Goal: Task Accomplishment & Management: Complete application form

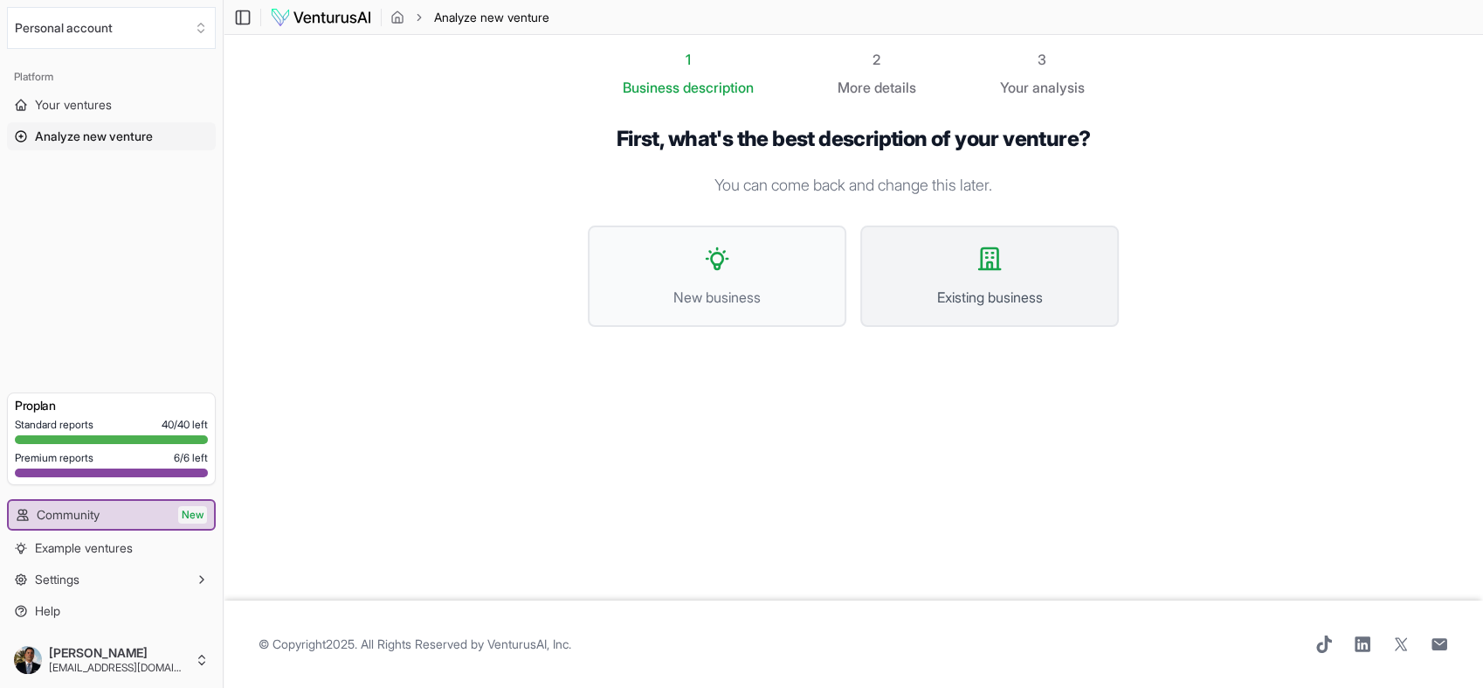
click at [957, 294] on span "Existing business" at bounding box center [990, 297] width 220 height 21
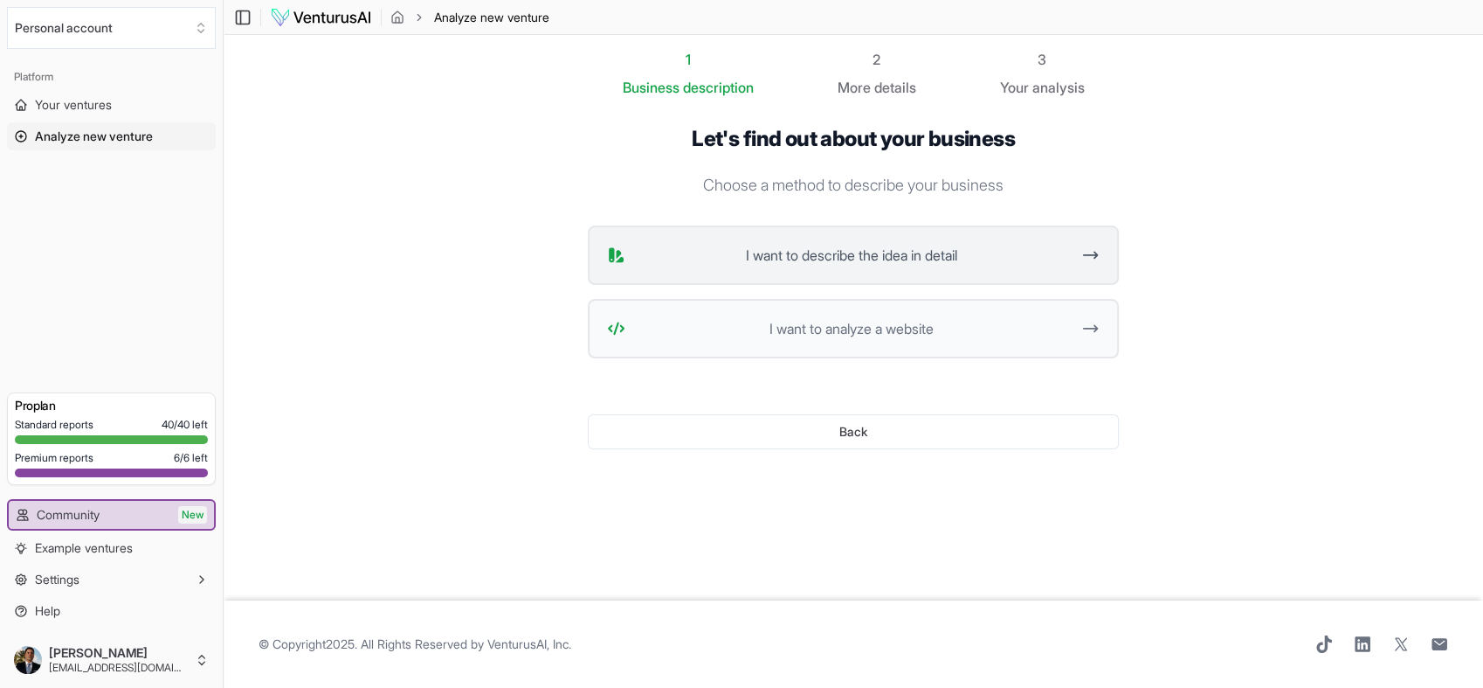
click at [909, 260] on span "I want to describe the idea in detail" at bounding box center [851, 255] width 438 height 21
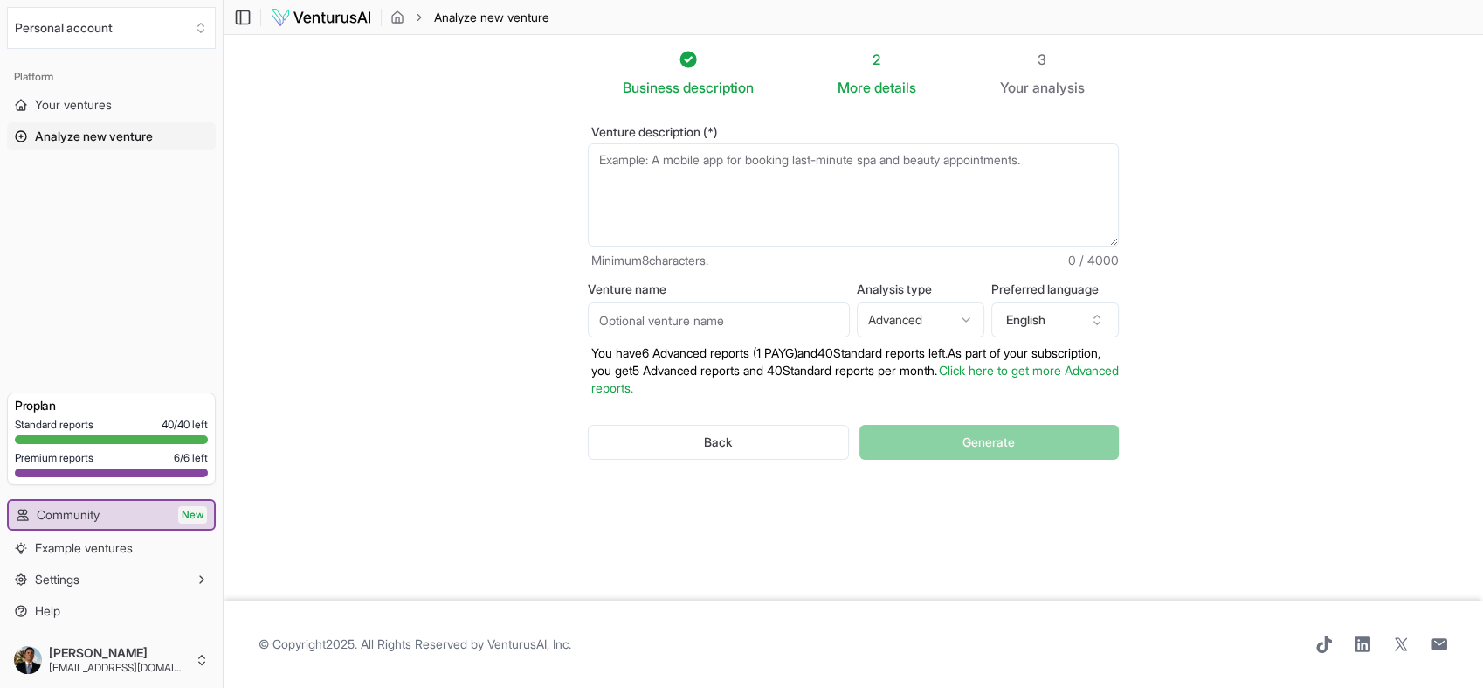
click at [636, 331] on input "Venture name" at bounding box center [719, 319] width 262 height 35
type input "e"
type input "Electric Owl Studios"
click at [713, 162] on textarea "Venture description (*)" at bounding box center [853, 194] width 531 height 103
click at [736, 187] on textarea "Venture description (*)" at bounding box center [853, 194] width 531 height 103
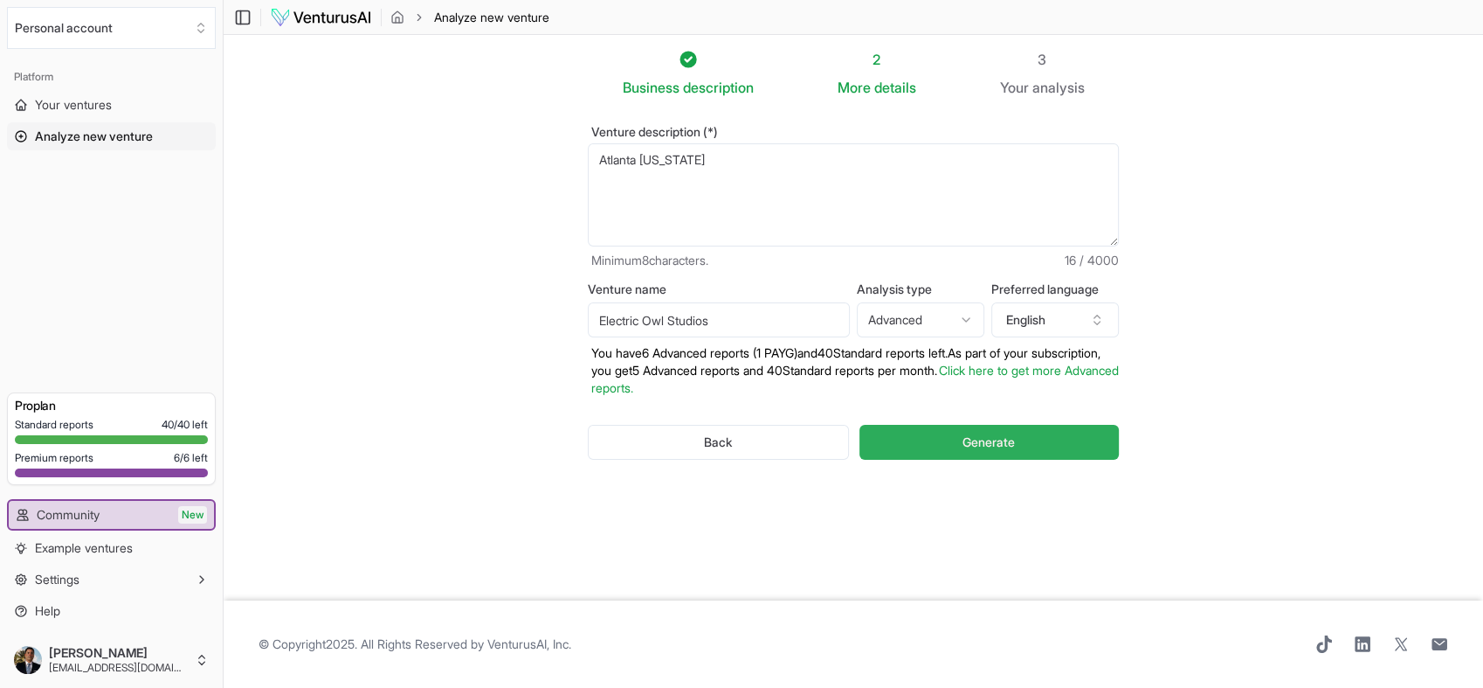
type textarea "Atlanta Georgia"
click at [1017, 437] on button "Generate" at bounding box center [989, 442] width 259 height 35
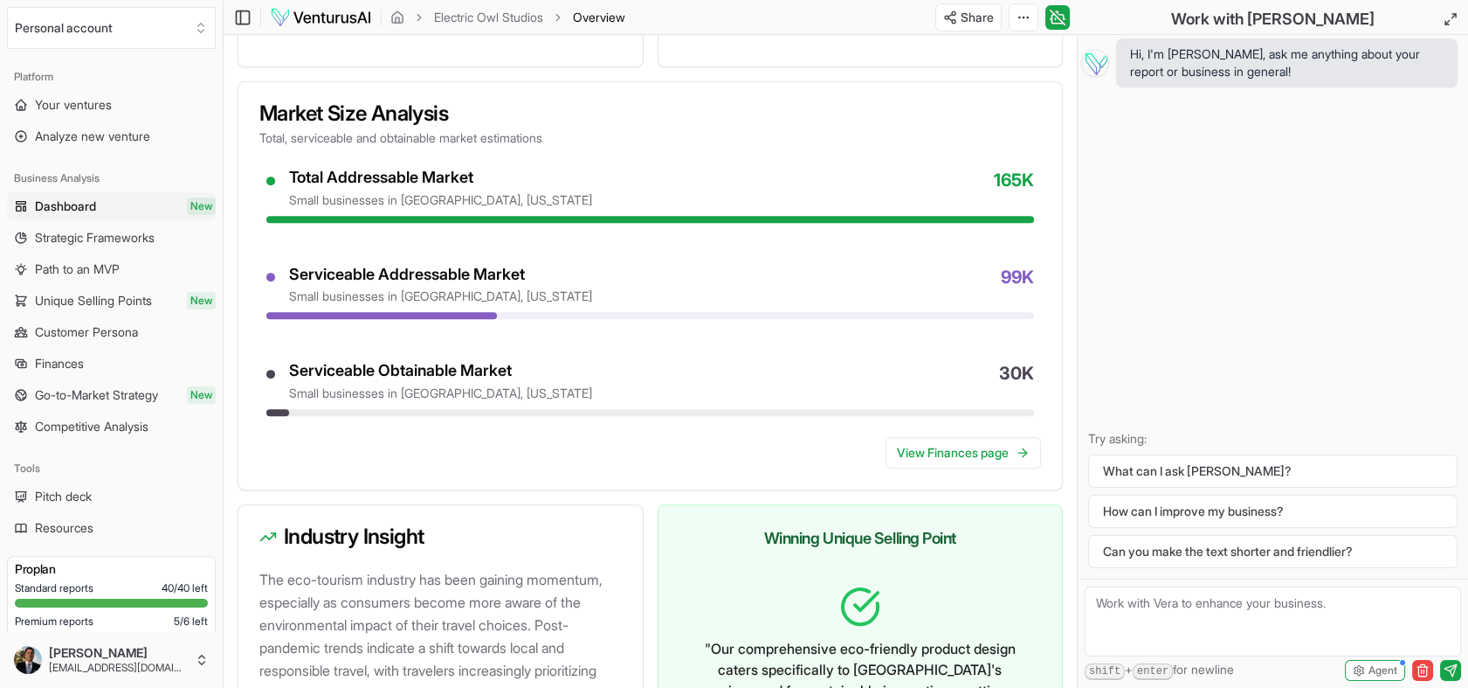
scroll to position [1938, 0]
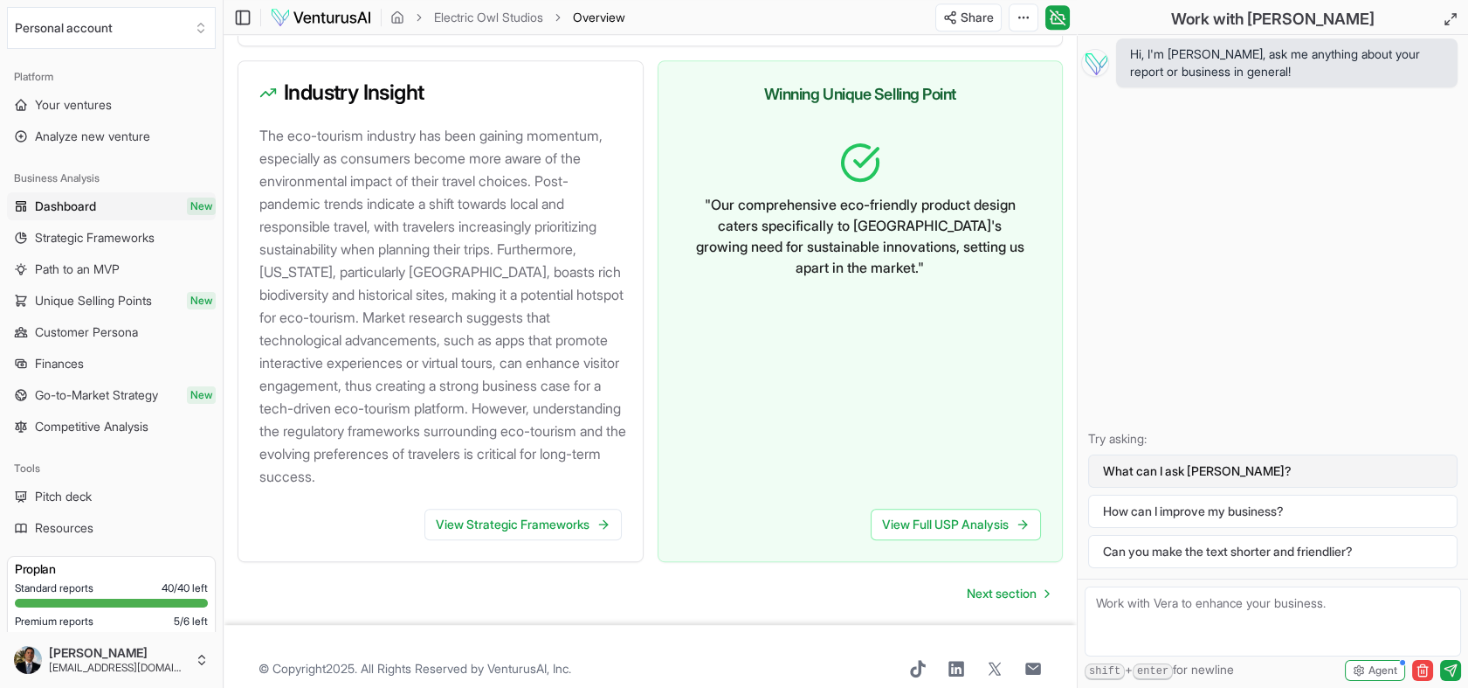
click at [1139, 459] on button "What can I ask Vera?" at bounding box center [1273, 470] width 370 height 33
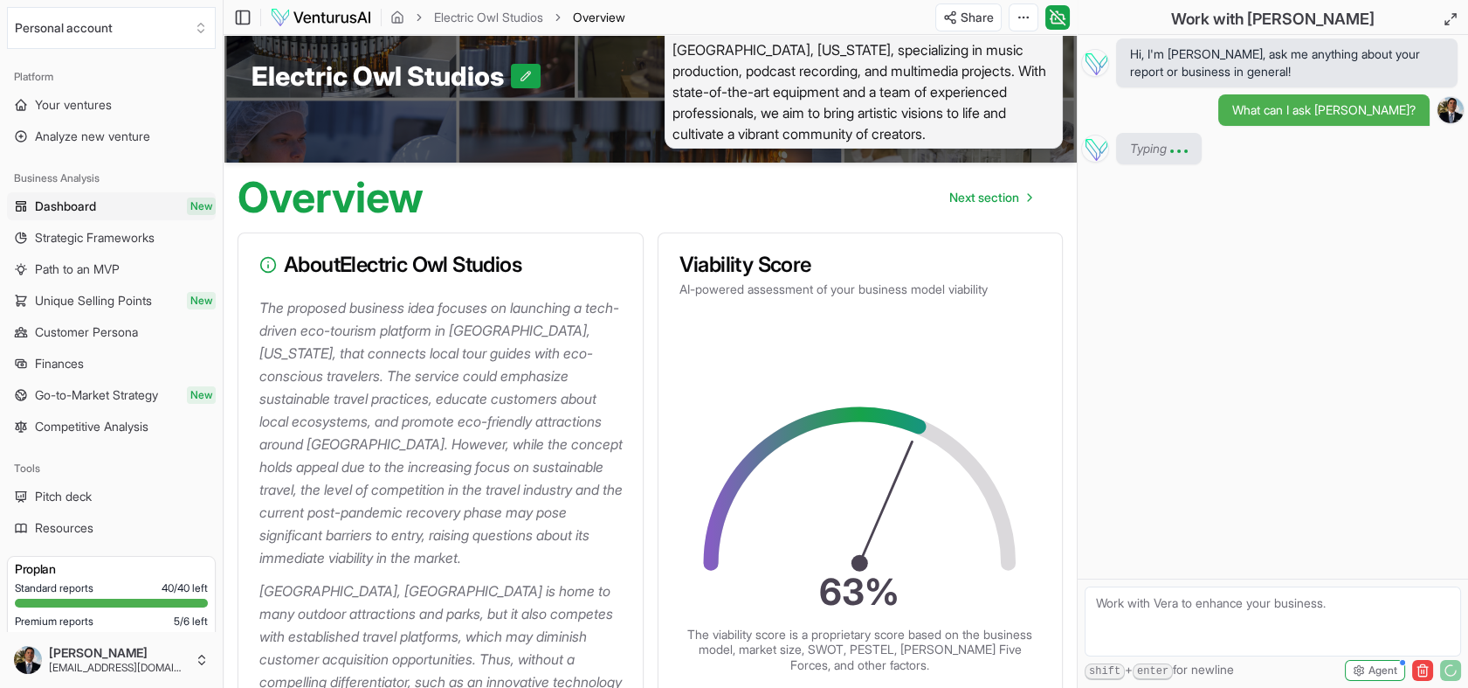
scroll to position [0, 0]
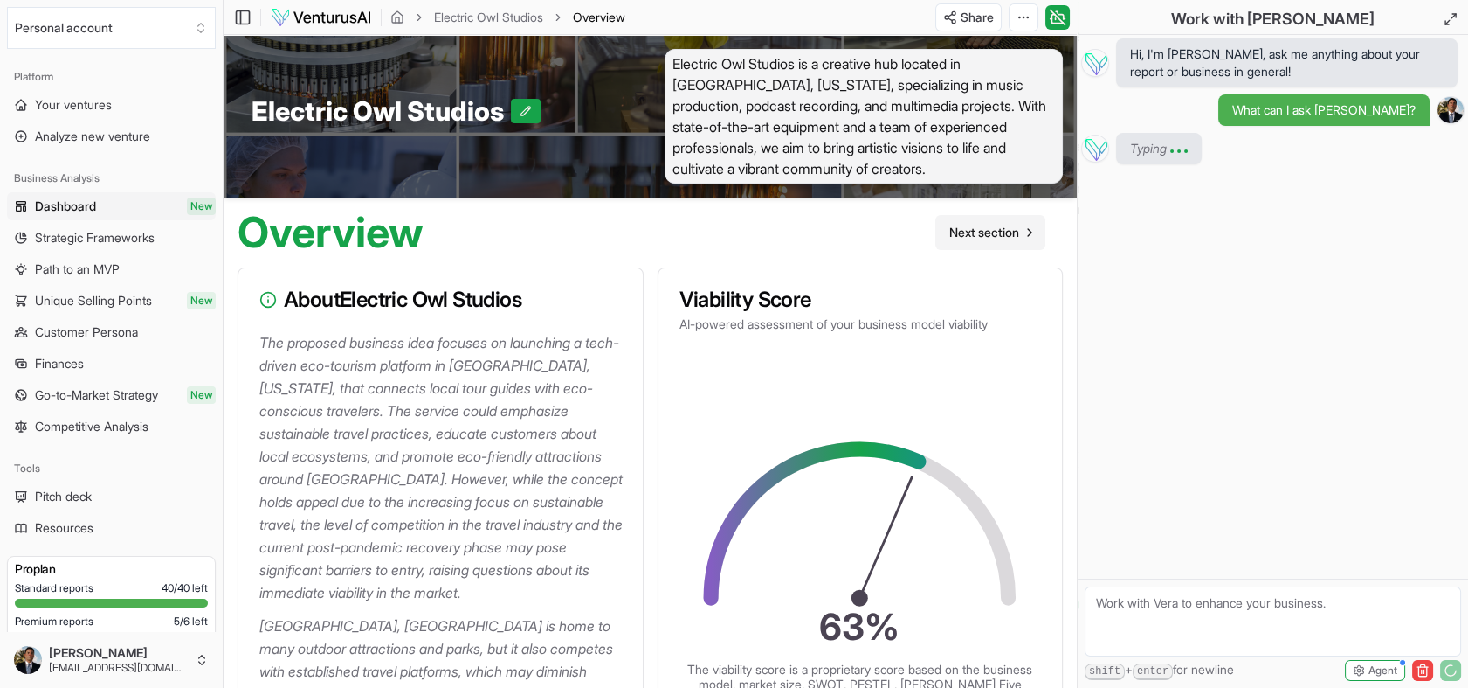
click at [1002, 234] on span "Next section" at bounding box center [985, 232] width 70 height 17
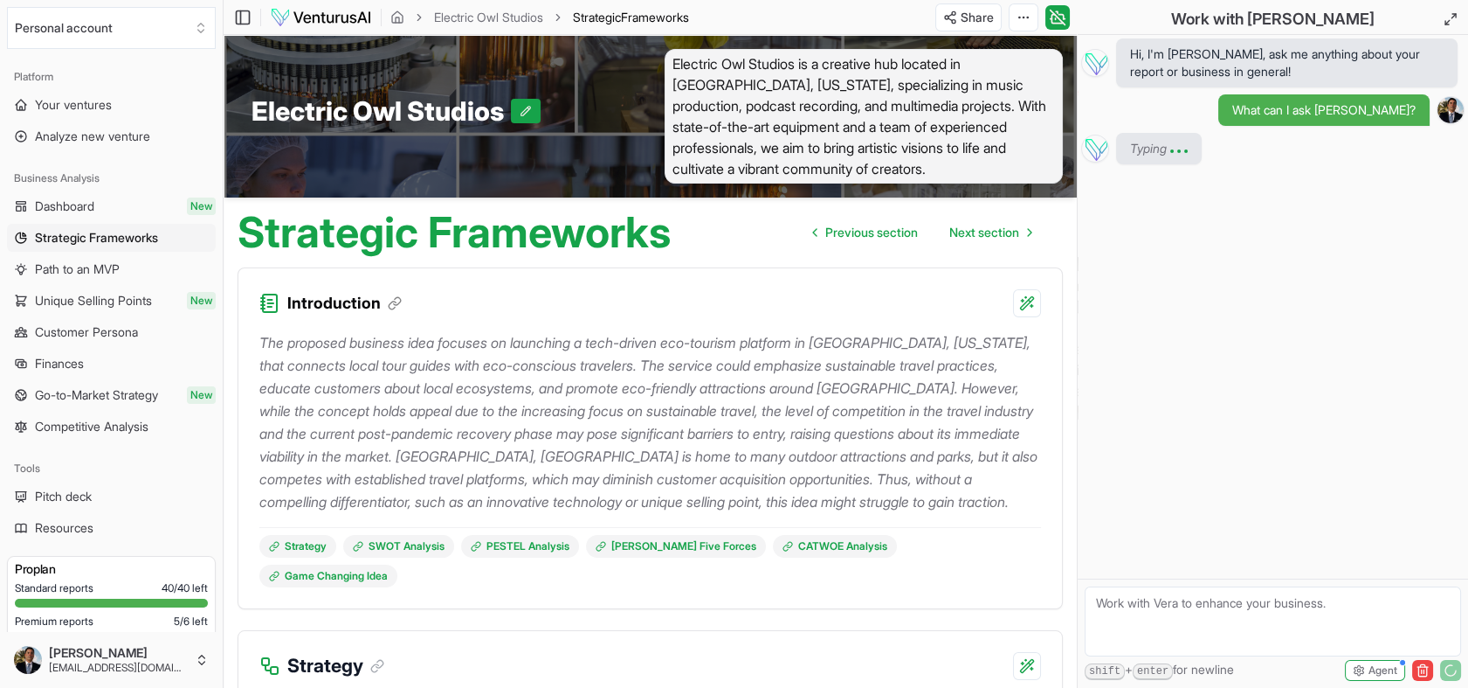
click at [1002, 234] on span "Next section" at bounding box center [985, 232] width 70 height 17
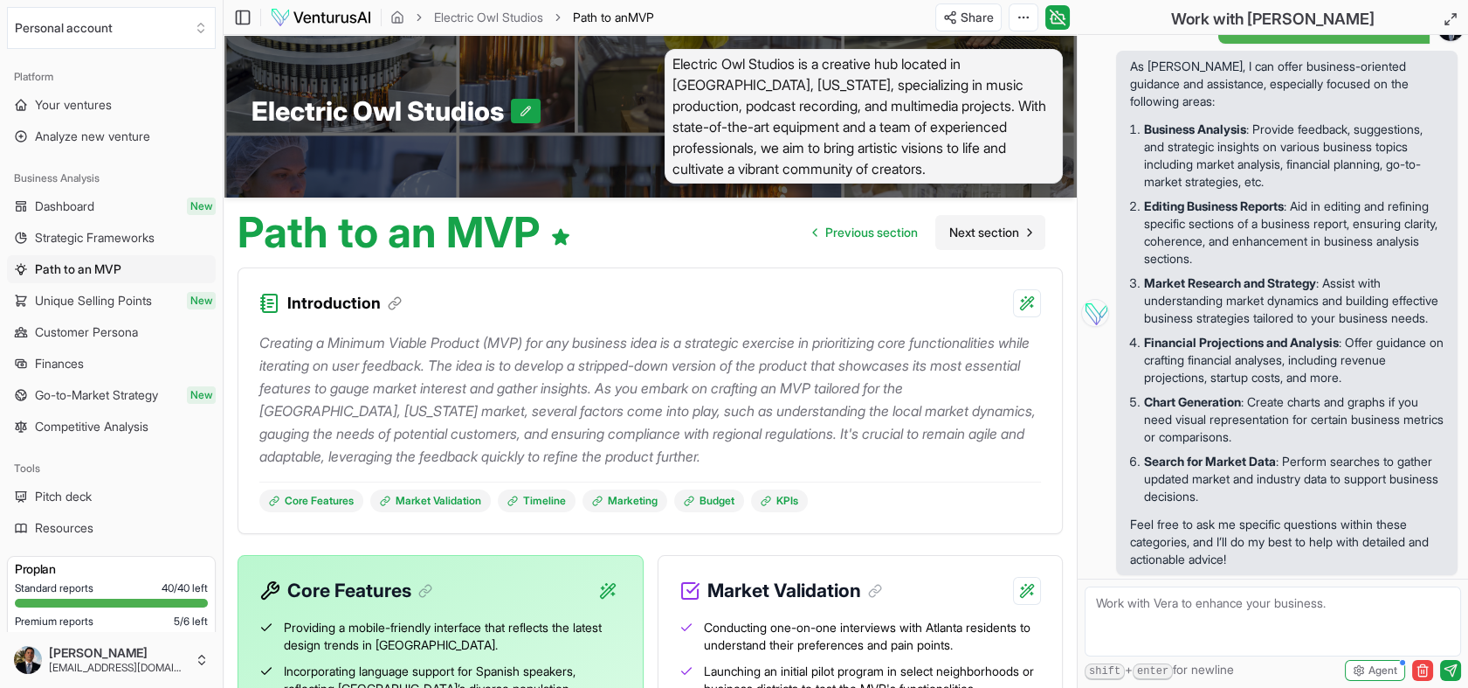
click at [988, 229] on span "Next section" at bounding box center [985, 232] width 70 height 17
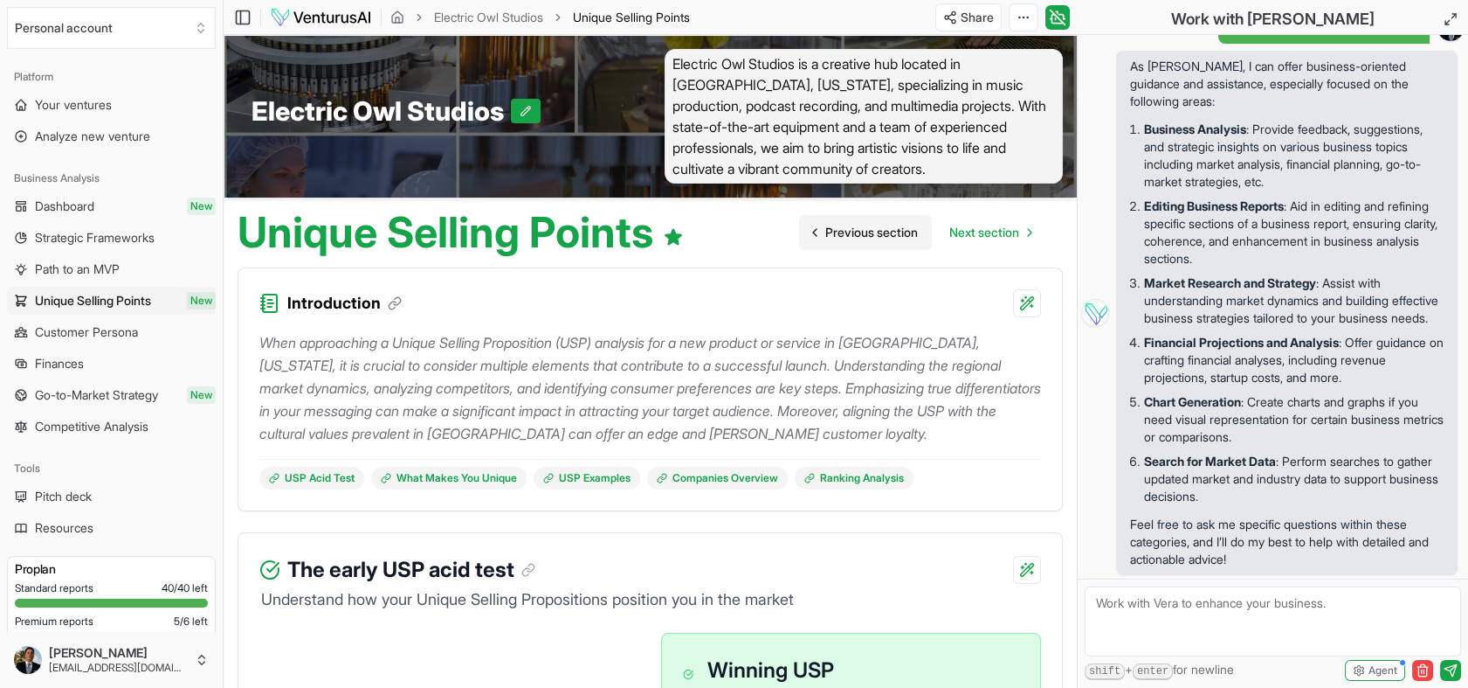
click at [850, 231] on span "Previous section" at bounding box center [872, 232] width 93 height 17
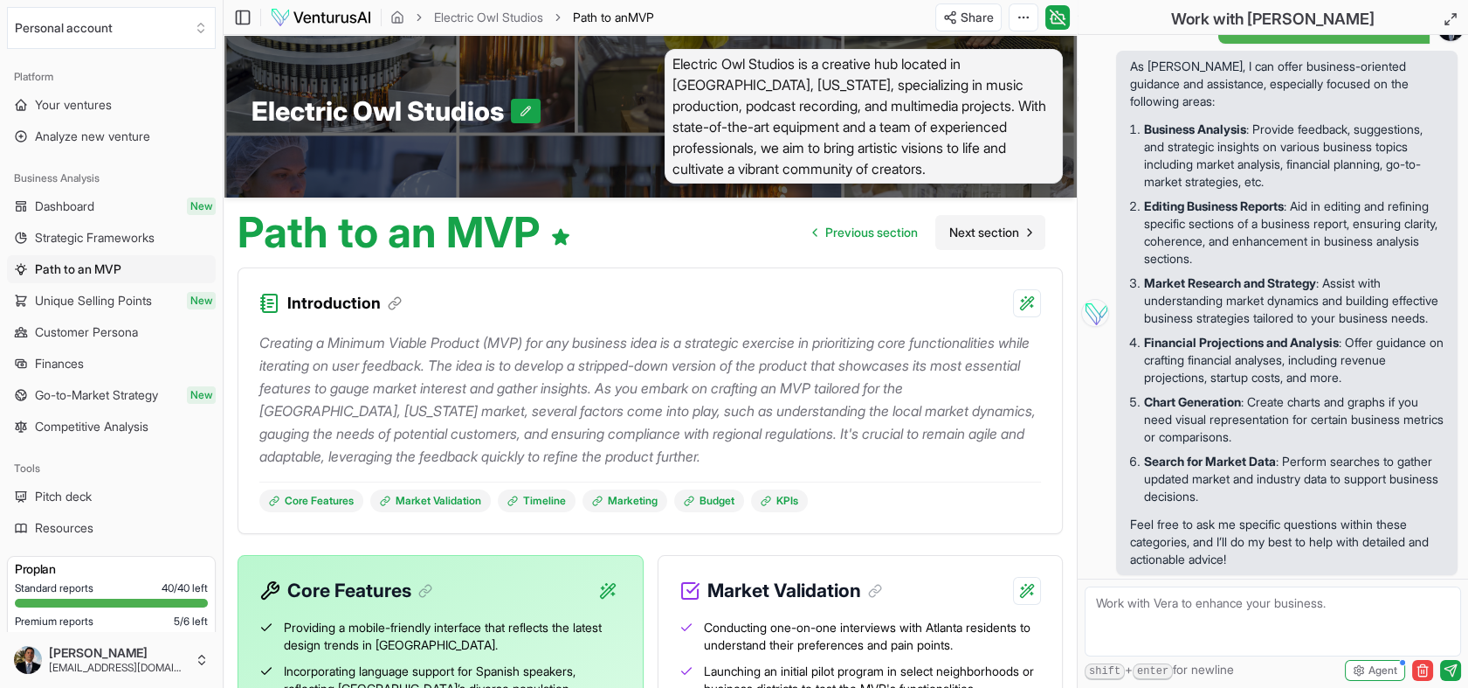
click at [985, 228] on span "Next section" at bounding box center [985, 232] width 70 height 17
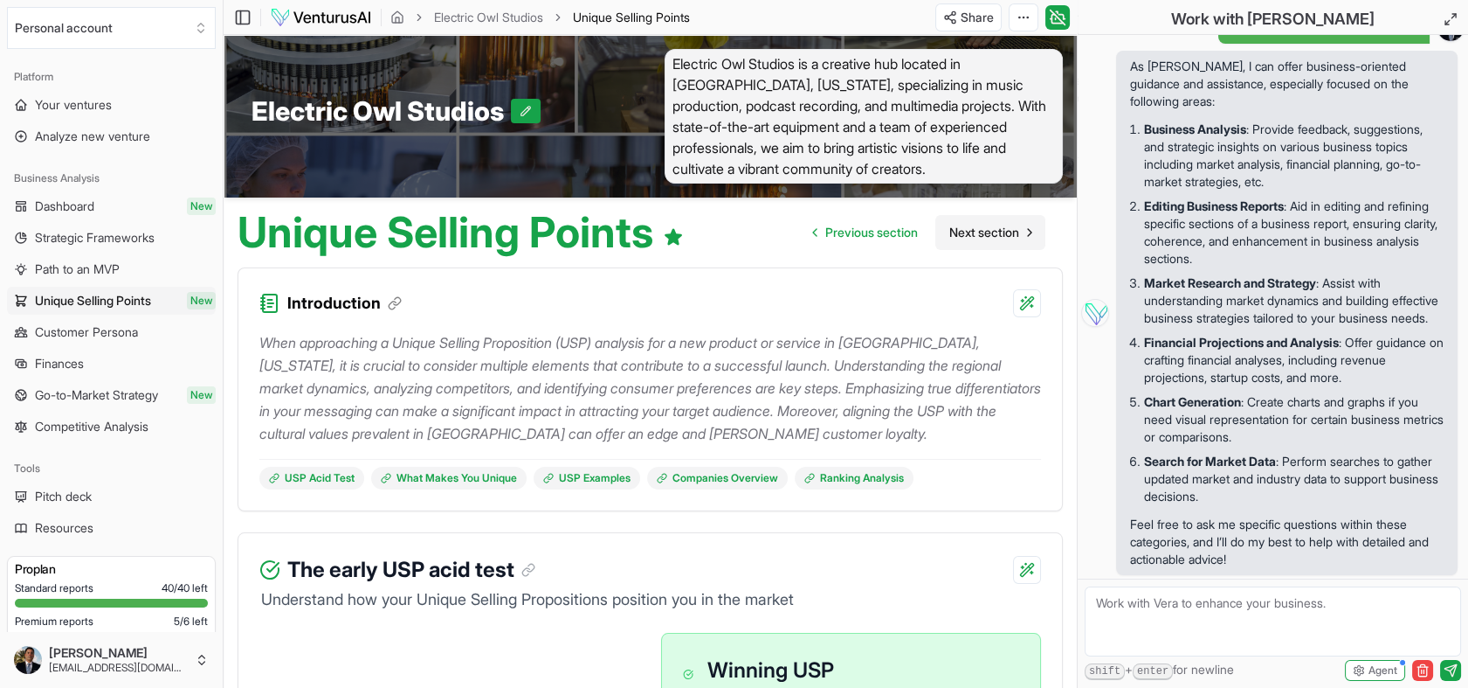
click at [985, 228] on span "Next section" at bounding box center [985, 232] width 70 height 17
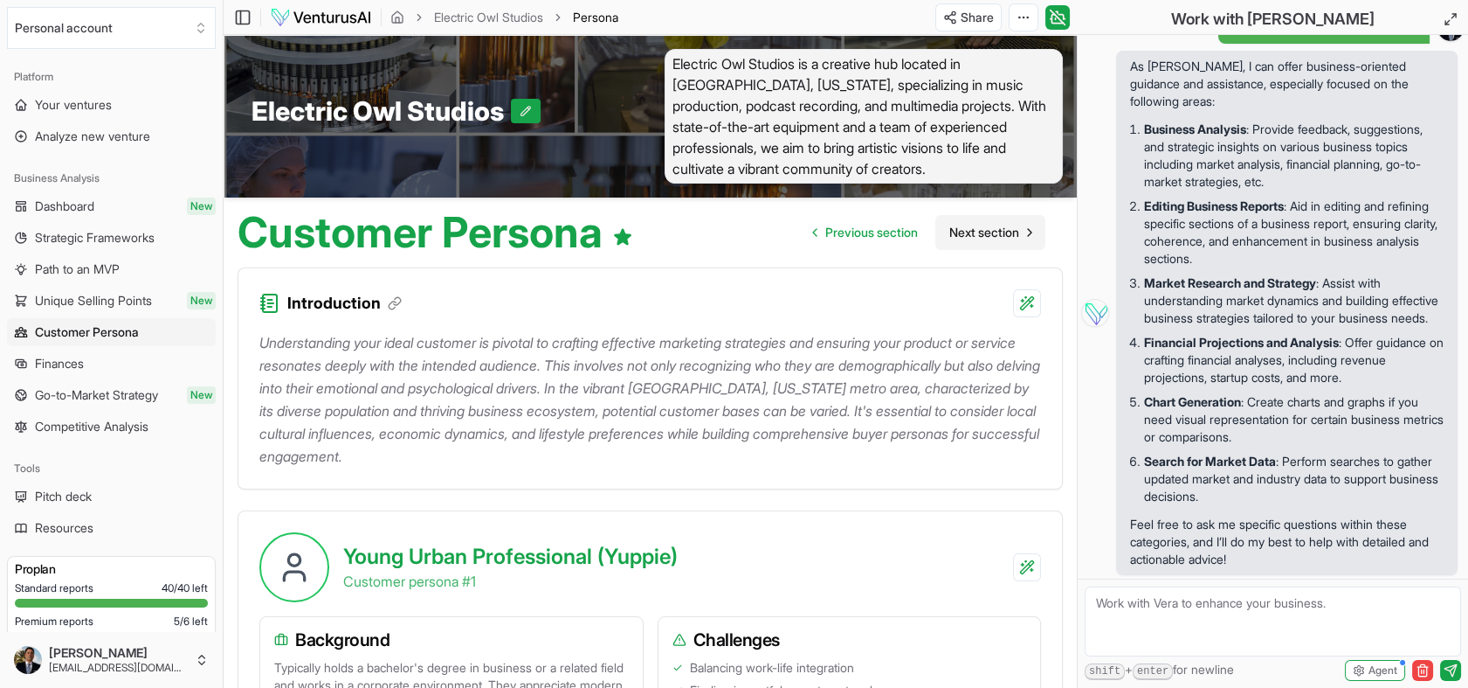
click at [985, 228] on span "Next section" at bounding box center [985, 232] width 70 height 17
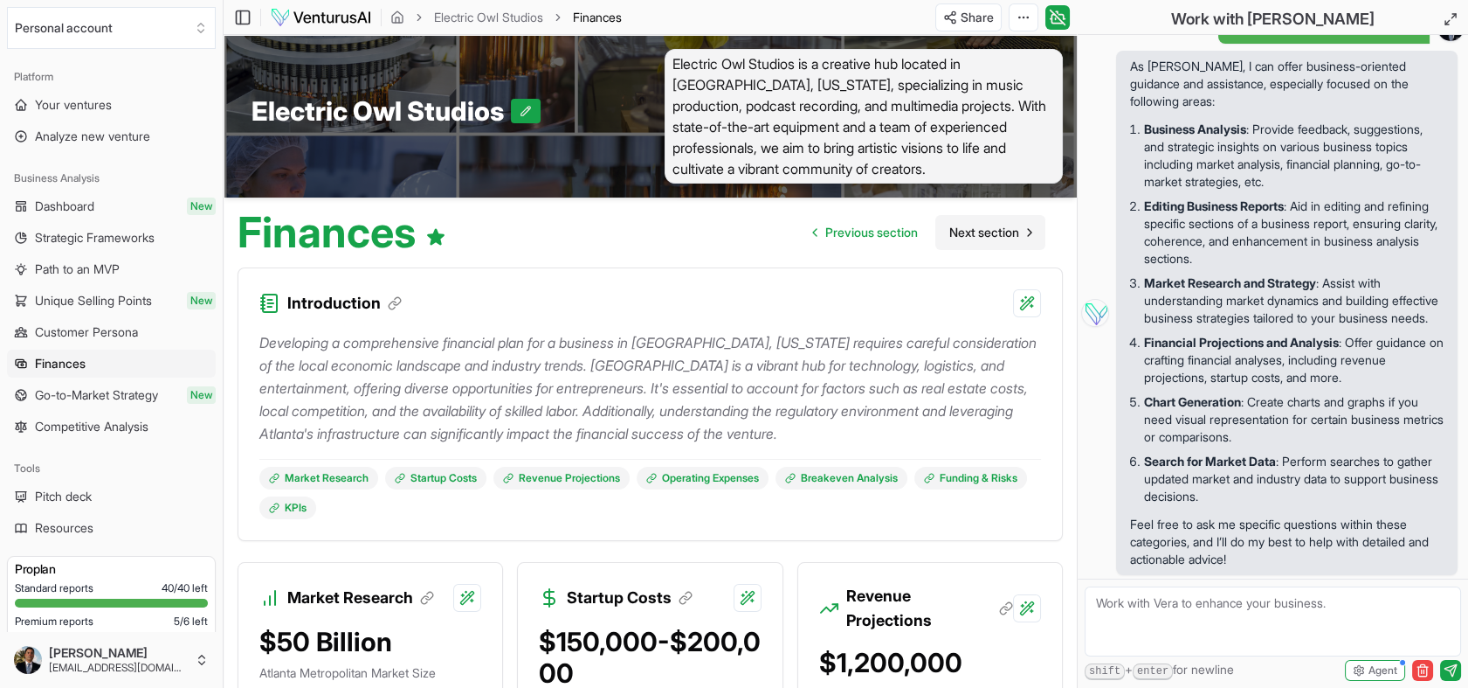
click at [1003, 228] on span "Next section" at bounding box center [985, 232] width 70 height 17
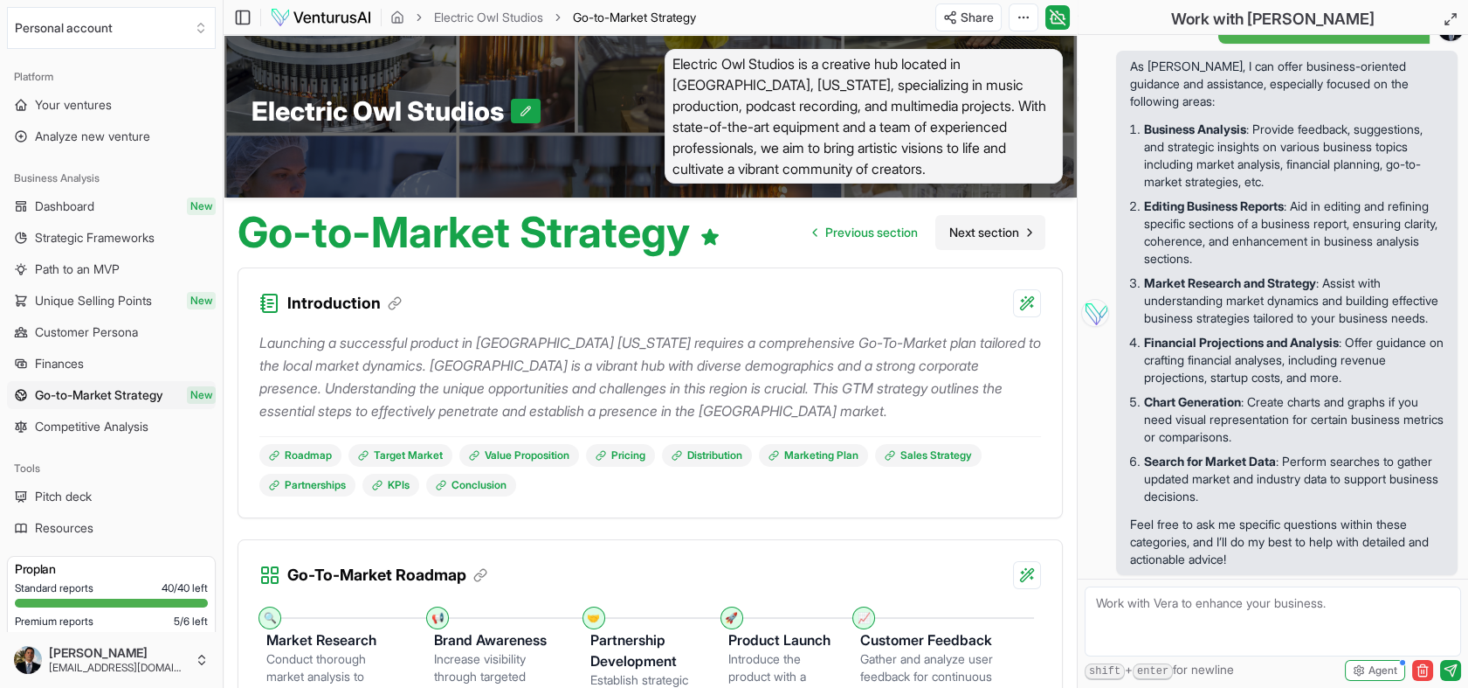
click at [987, 224] on span "Next section" at bounding box center [985, 232] width 70 height 17
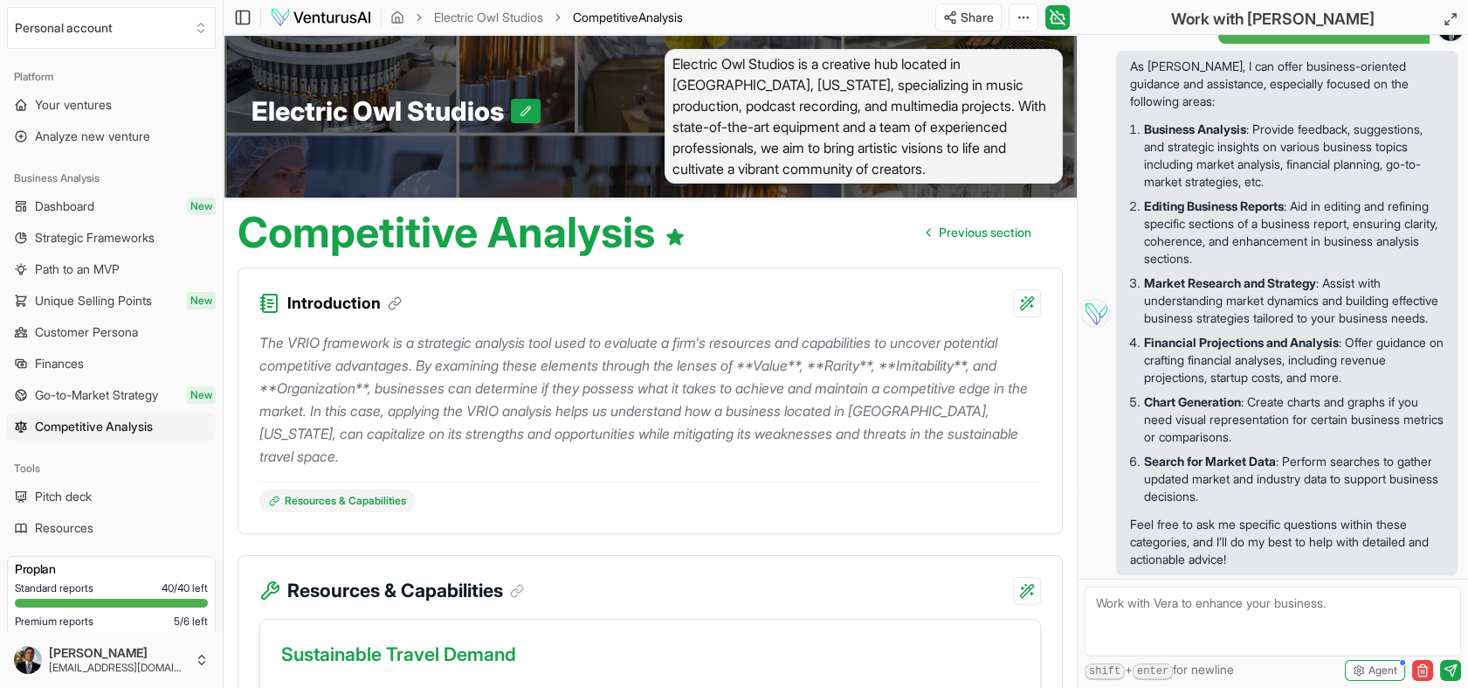
click at [1213, 618] on textarea at bounding box center [1273, 621] width 377 height 70
click at [1379, 604] on textarea "this is a sound studio and they are think of adding sets for cinematography and" at bounding box center [1273, 621] width 377 height 70
click at [1265, 619] on textarea "this is a sound studio and they are think of adding custom sets for cinematogra…" at bounding box center [1273, 621] width 377 height 70
type textarea "this is a sound studio and they are think of adding custom sets for cinematogra…"
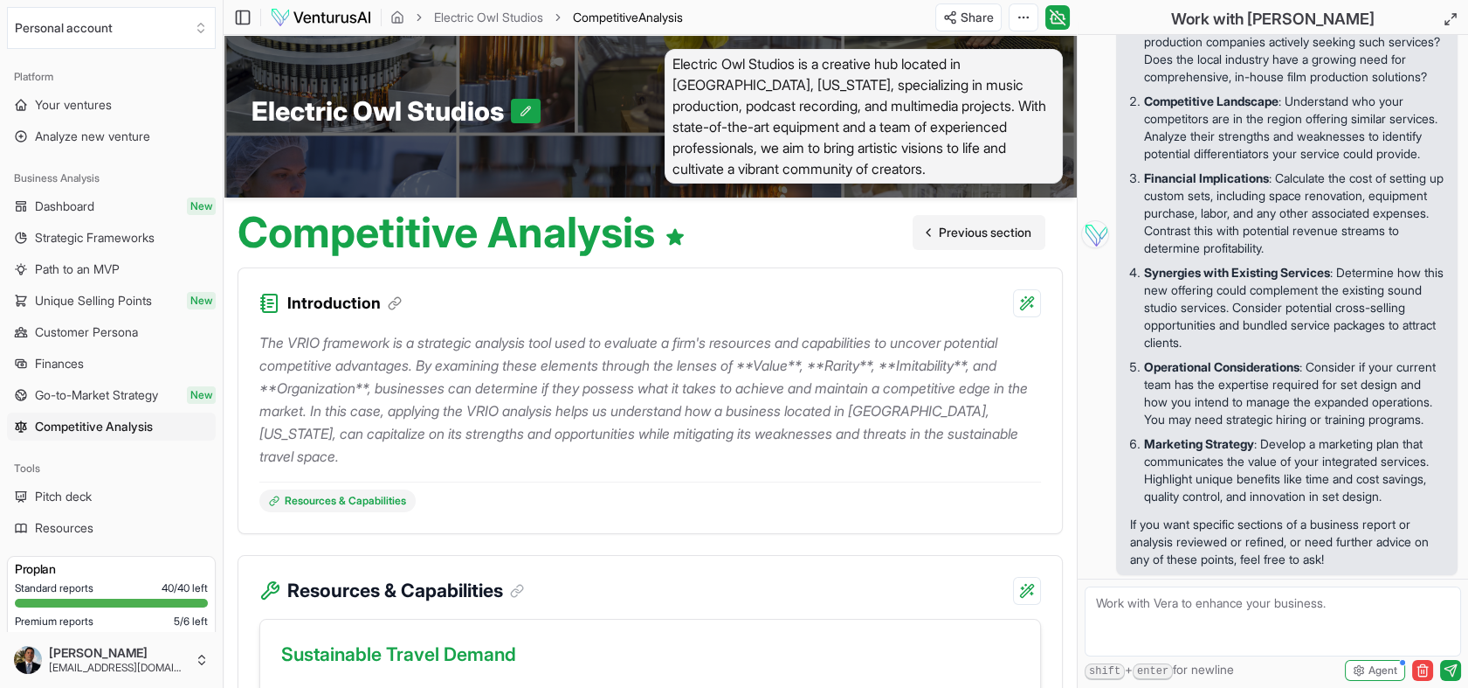
click at [959, 236] on span "Previous section" at bounding box center [985, 232] width 93 height 17
click at [959, 236] on ul "Previous section" at bounding box center [979, 232] width 133 height 35
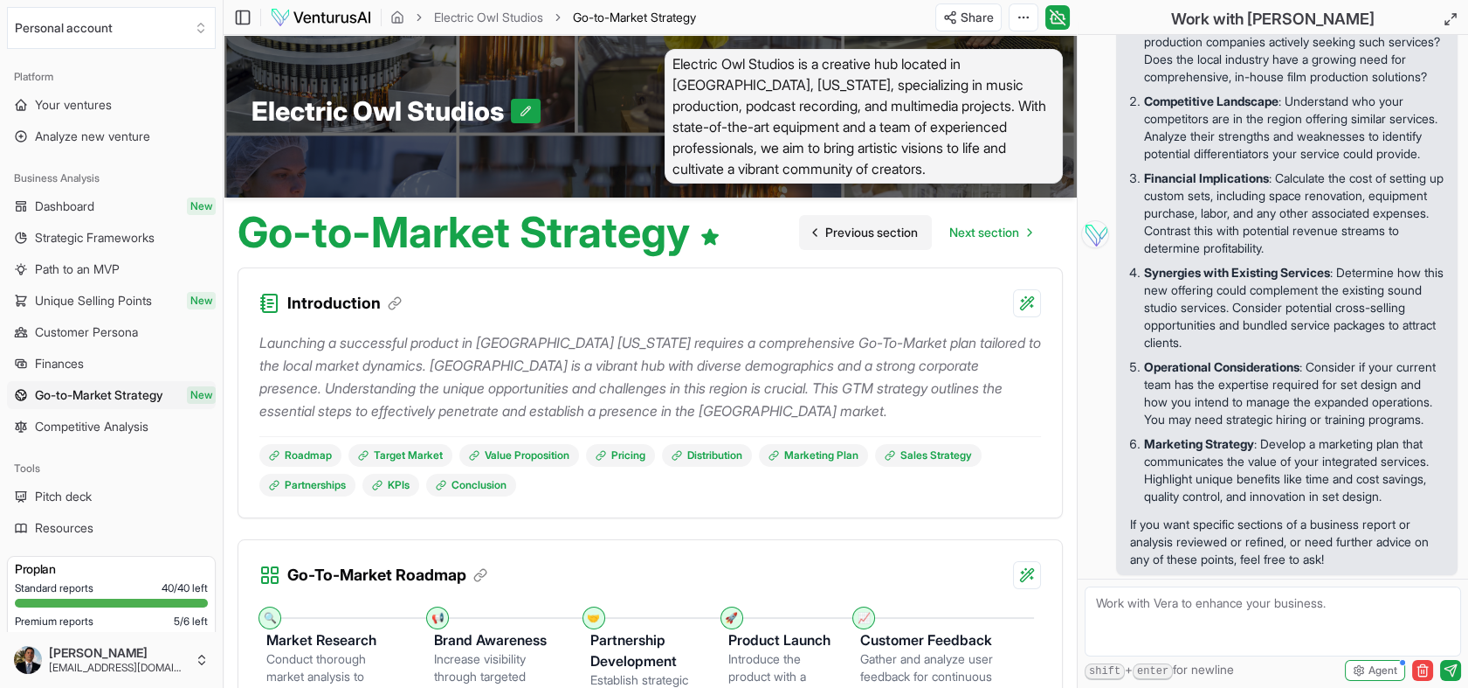
click at [959, 236] on span "Next section" at bounding box center [985, 232] width 70 height 17
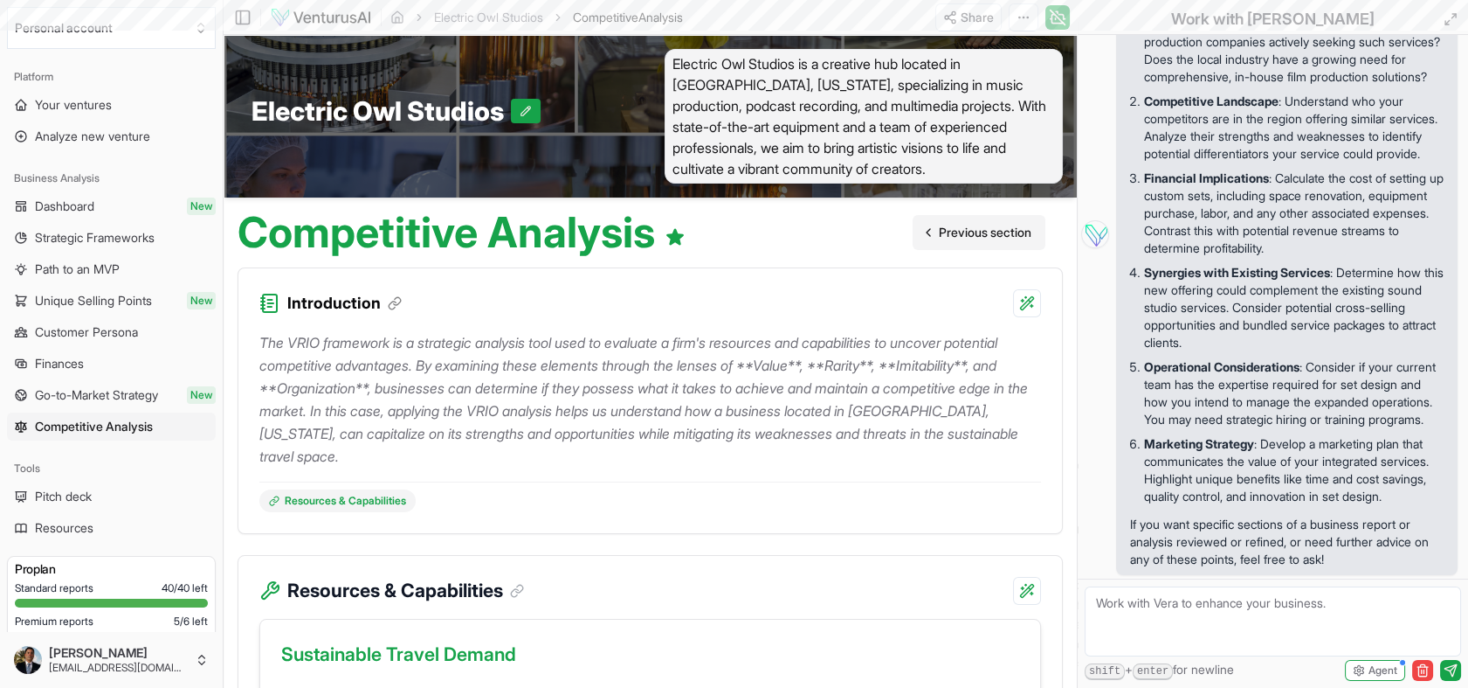
click at [959, 236] on span "Previous section" at bounding box center [985, 232] width 93 height 17
click at [959, 236] on ul "Previous section" at bounding box center [979, 232] width 133 height 35
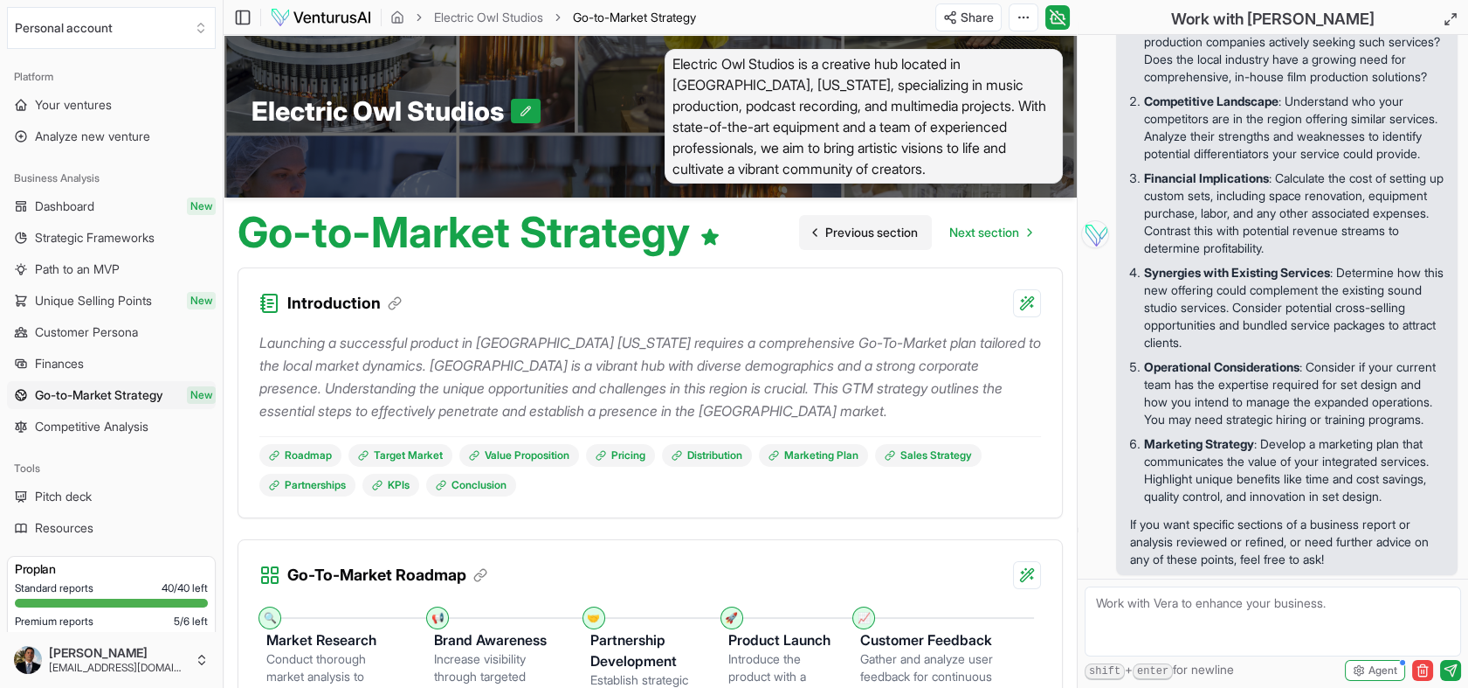
click at [959, 236] on span "Next section" at bounding box center [985, 232] width 70 height 17
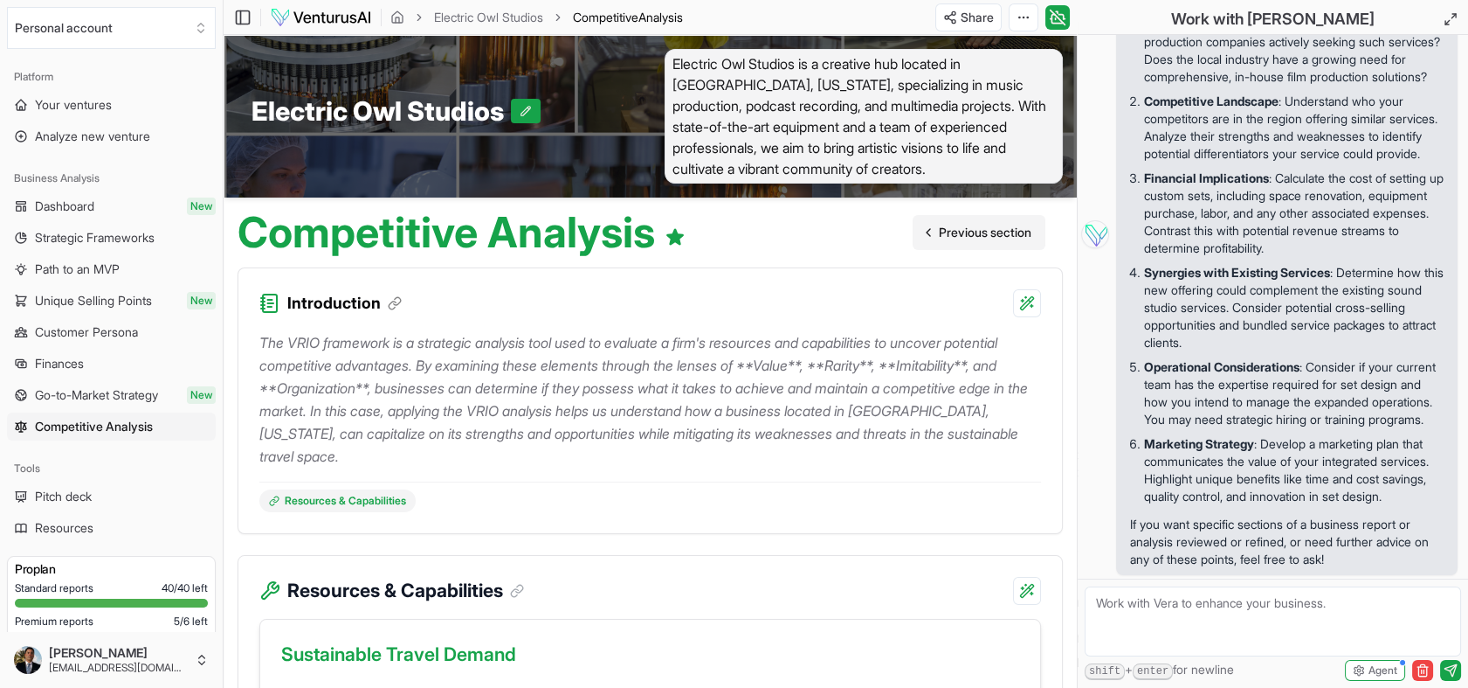
click at [959, 236] on span "Previous section" at bounding box center [985, 232] width 93 height 17
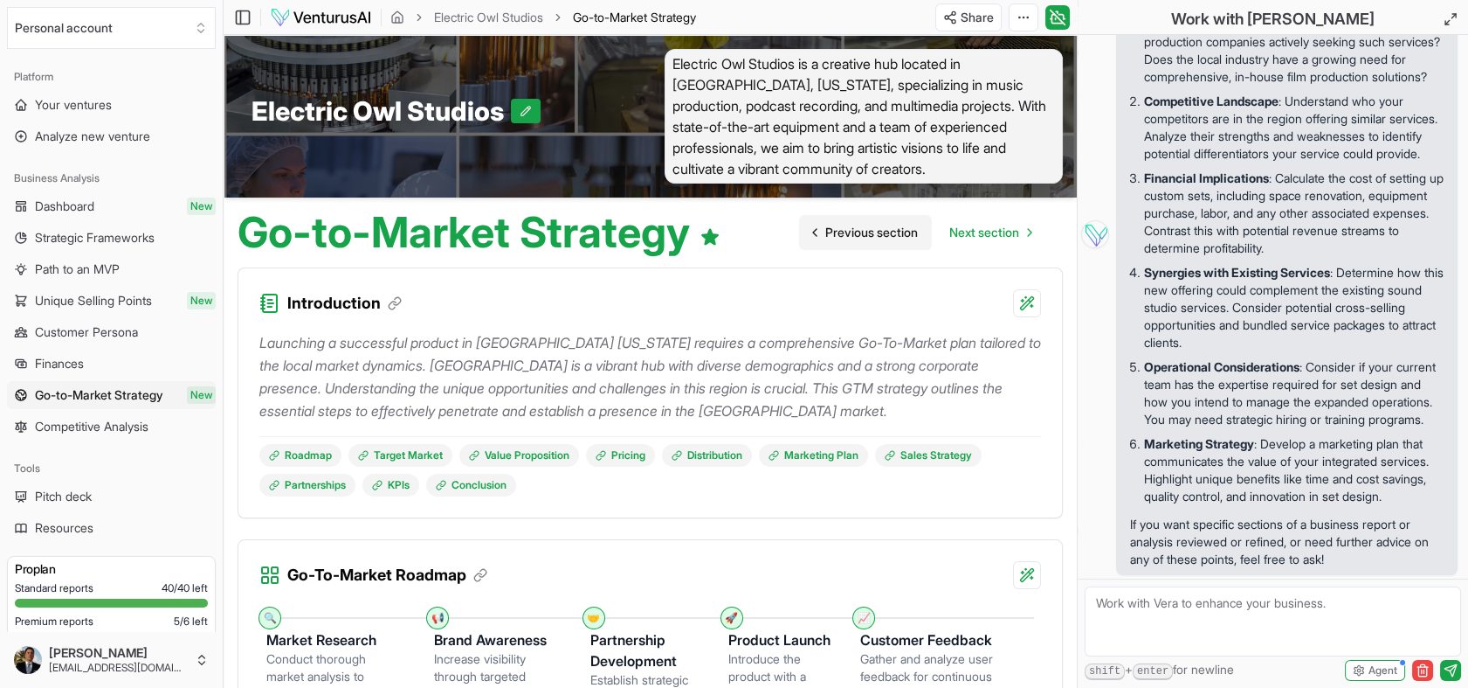
click at [874, 230] on span "Previous section" at bounding box center [872, 232] width 93 height 17
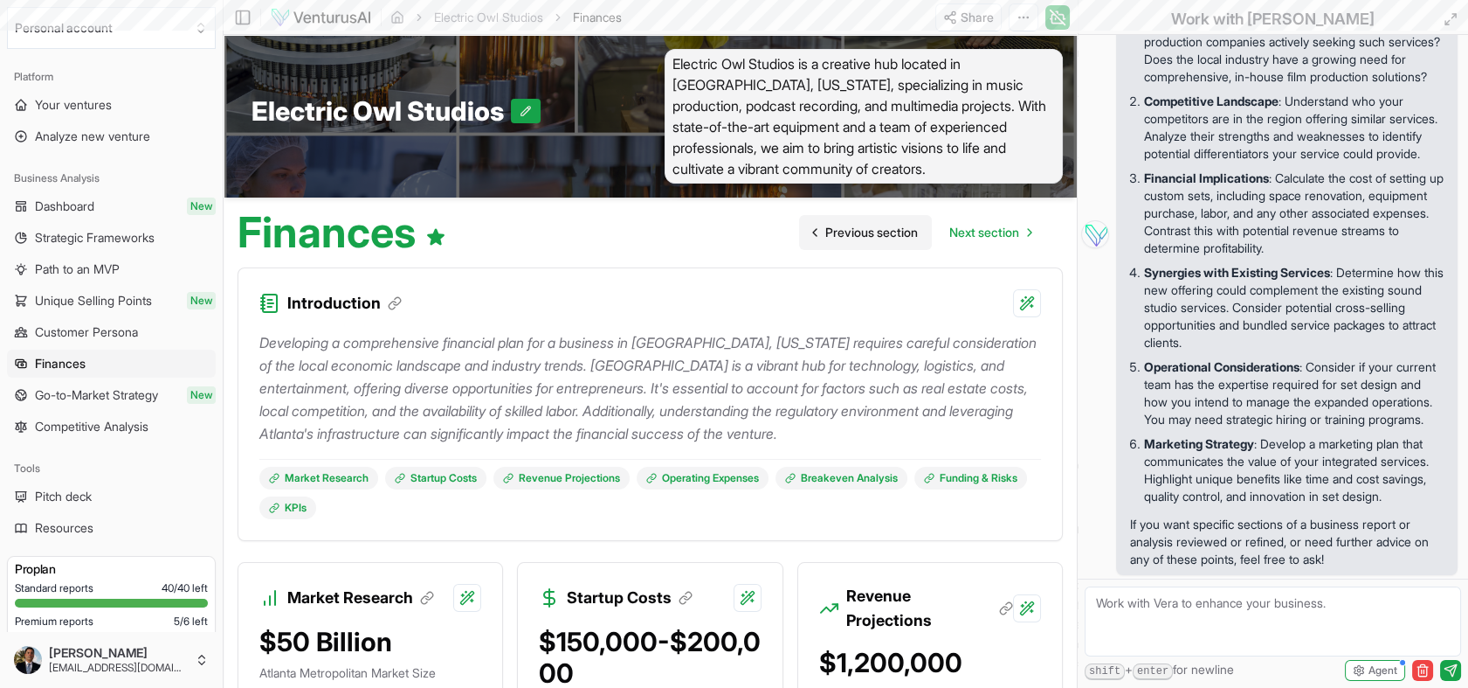
click at [874, 230] on span "Previous section" at bounding box center [872, 232] width 93 height 17
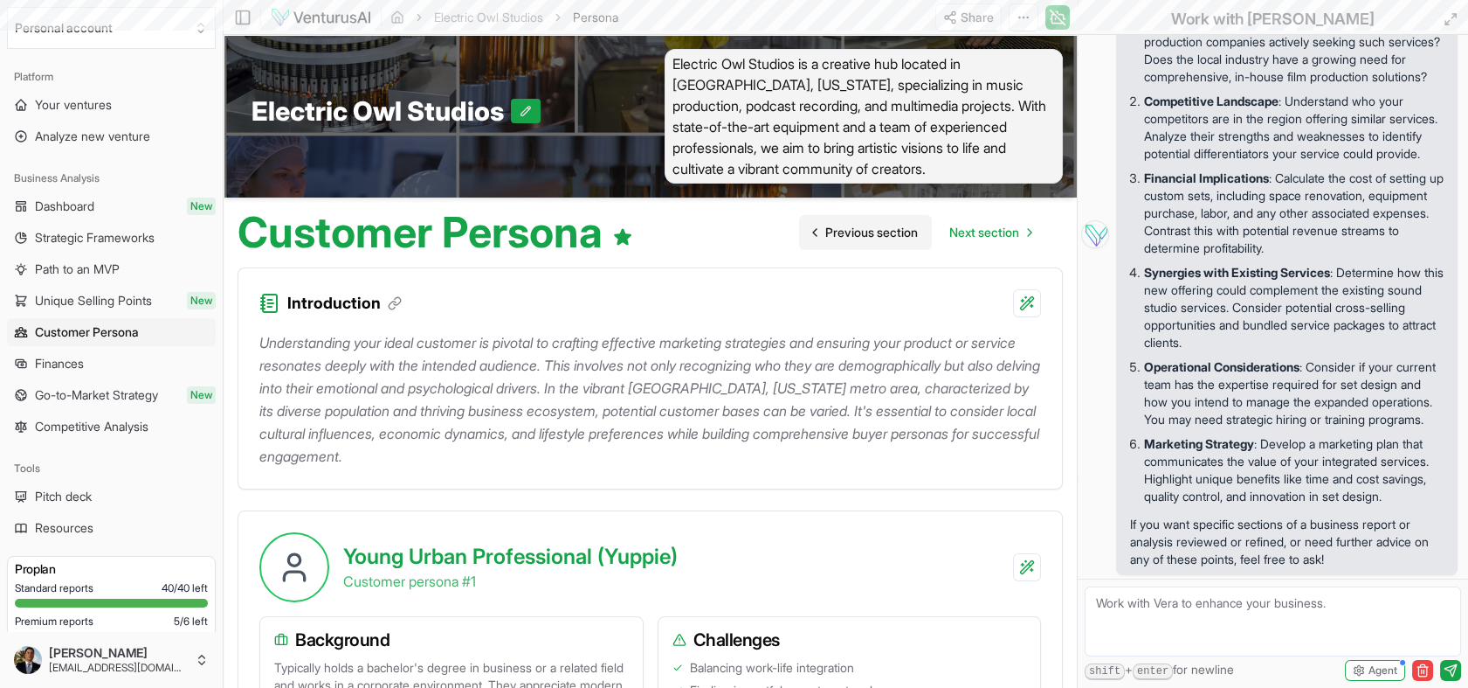
click at [874, 230] on span "Previous section" at bounding box center [872, 232] width 93 height 17
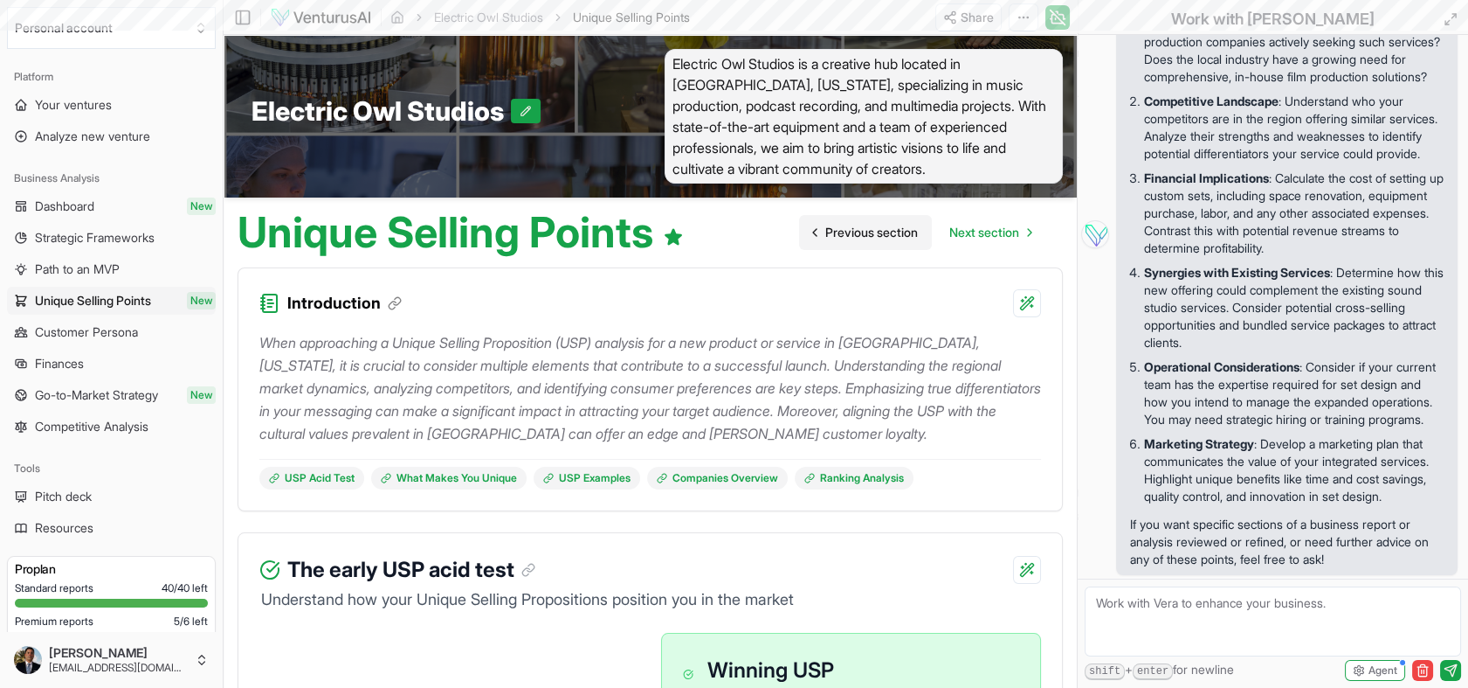
click at [874, 230] on span "Previous section" at bounding box center [872, 232] width 93 height 17
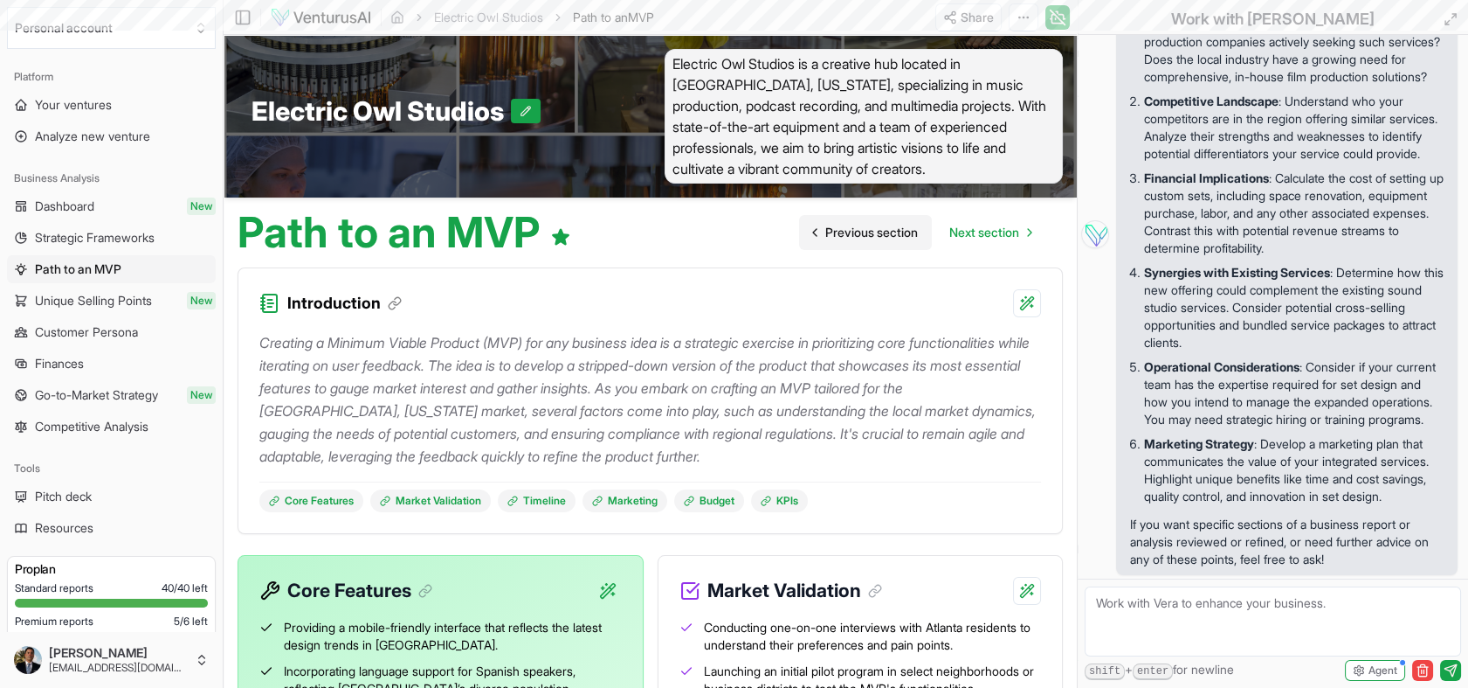
click at [874, 230] on span "Previous section" at bounding box center [872, 232] width 93 height 17
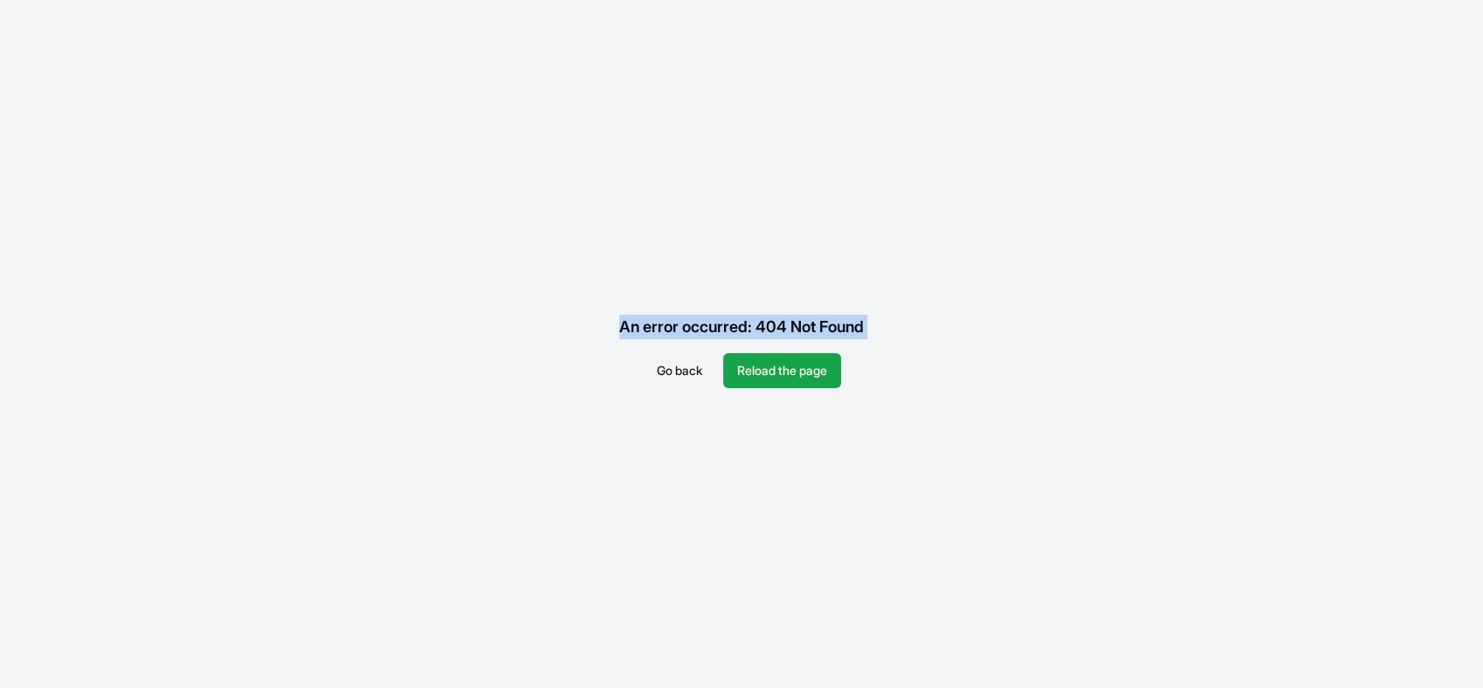
click at [874, 230] on div "An error occurred: 404 Not Found Go back Reload the page" at bounding box center [741, 344] width 1483 height 688
drag, startPoint x: 874, startPoint y: 230, endPoint x: 820, endPoint y: 370, distance: 150.4
click at [820, 370] on button "Reload the page" at bounding box center [782, 370] width 118 height 35
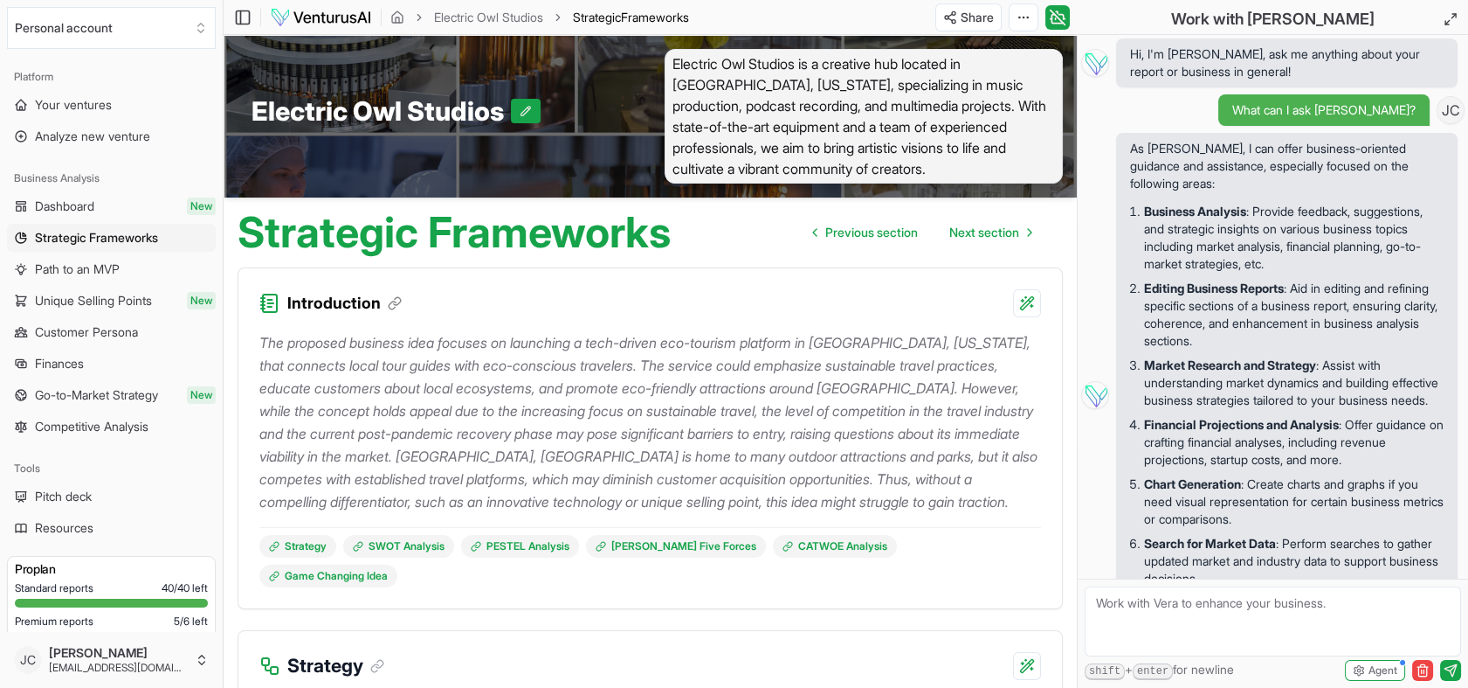
scroll to position [949, 0]
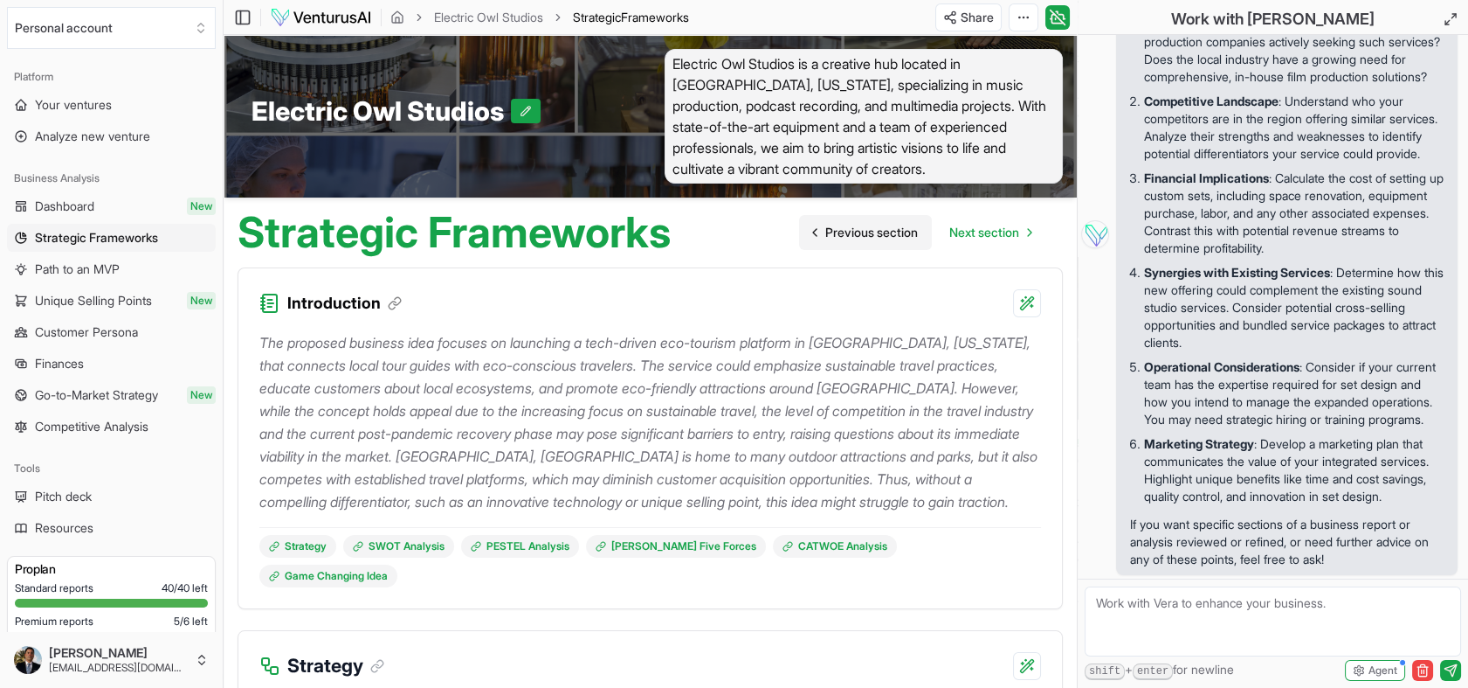
click at [837, 224] on span "Previous section" at bounding box center [872, 232] width 93 height 17
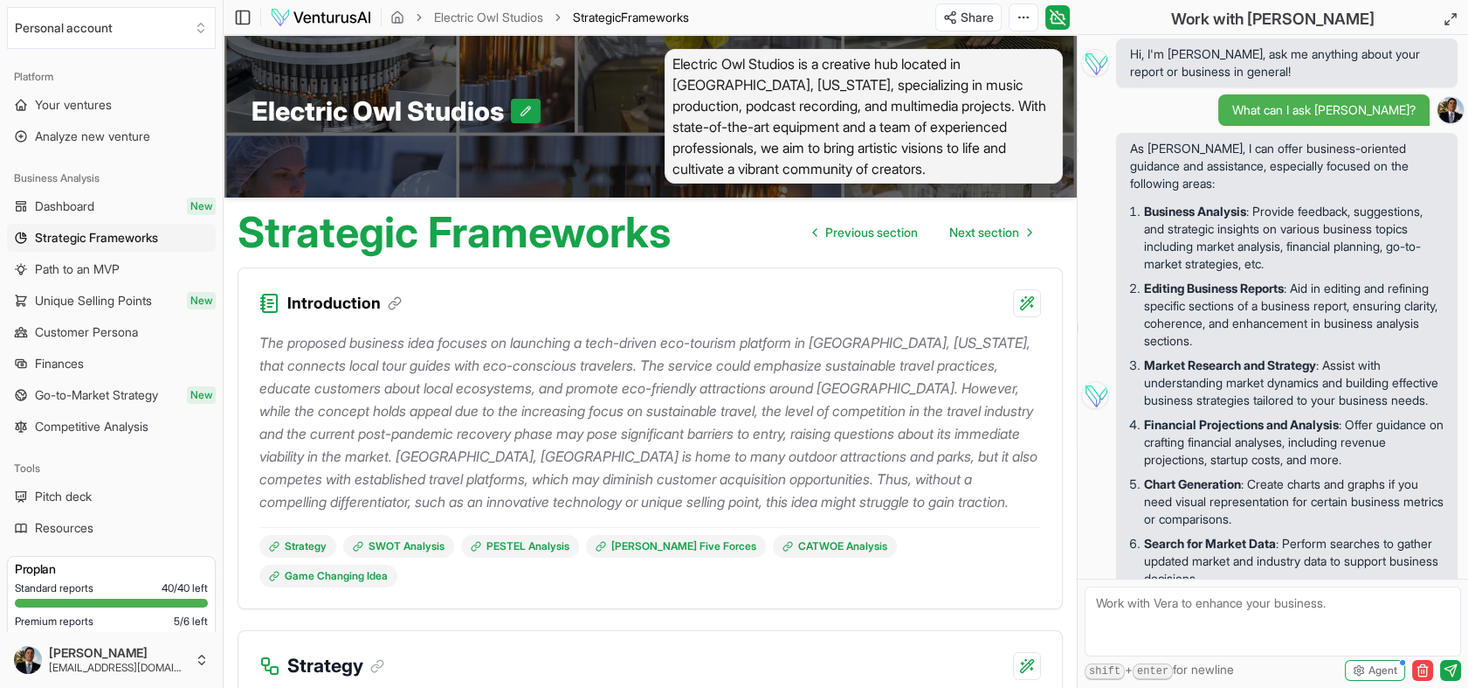
scroll to position [949, 0]
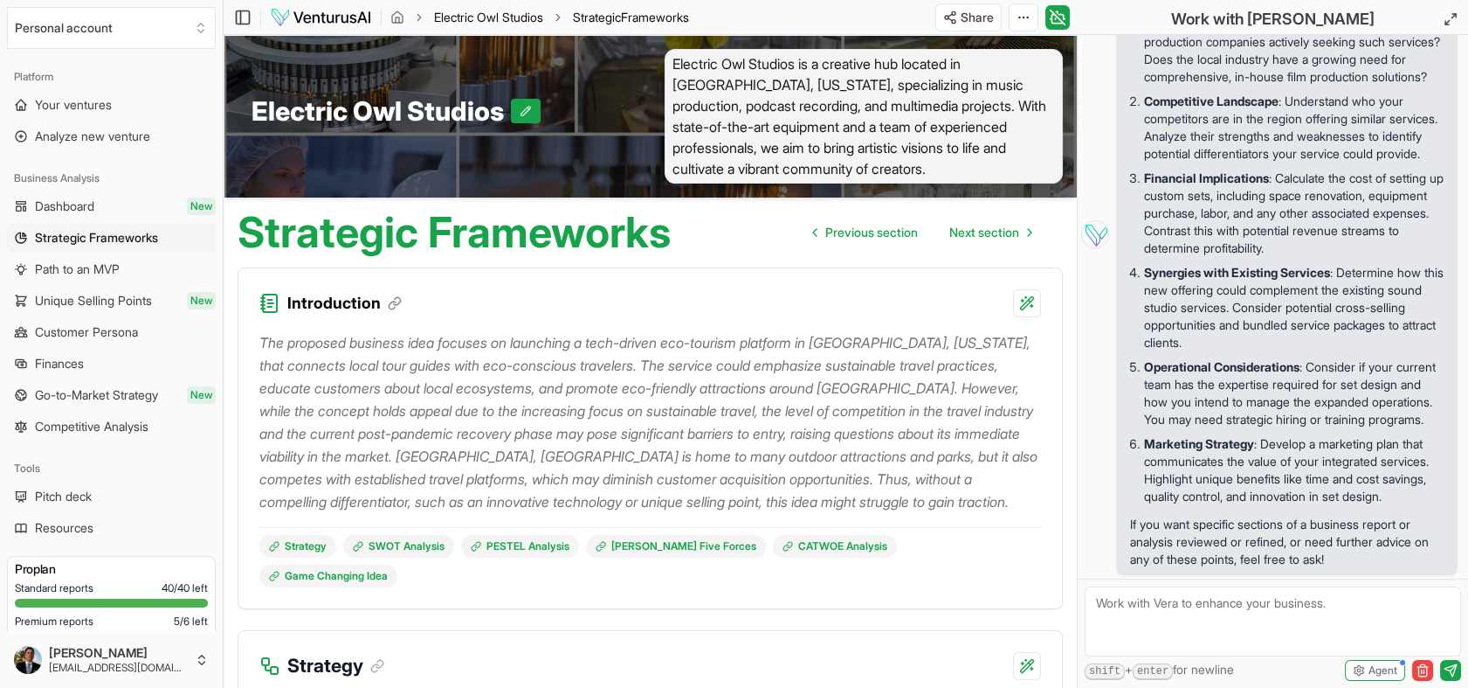
click at [504, 18] on link "Electric Owl Studios" at bounding box center [488, 17] width 109 height 17
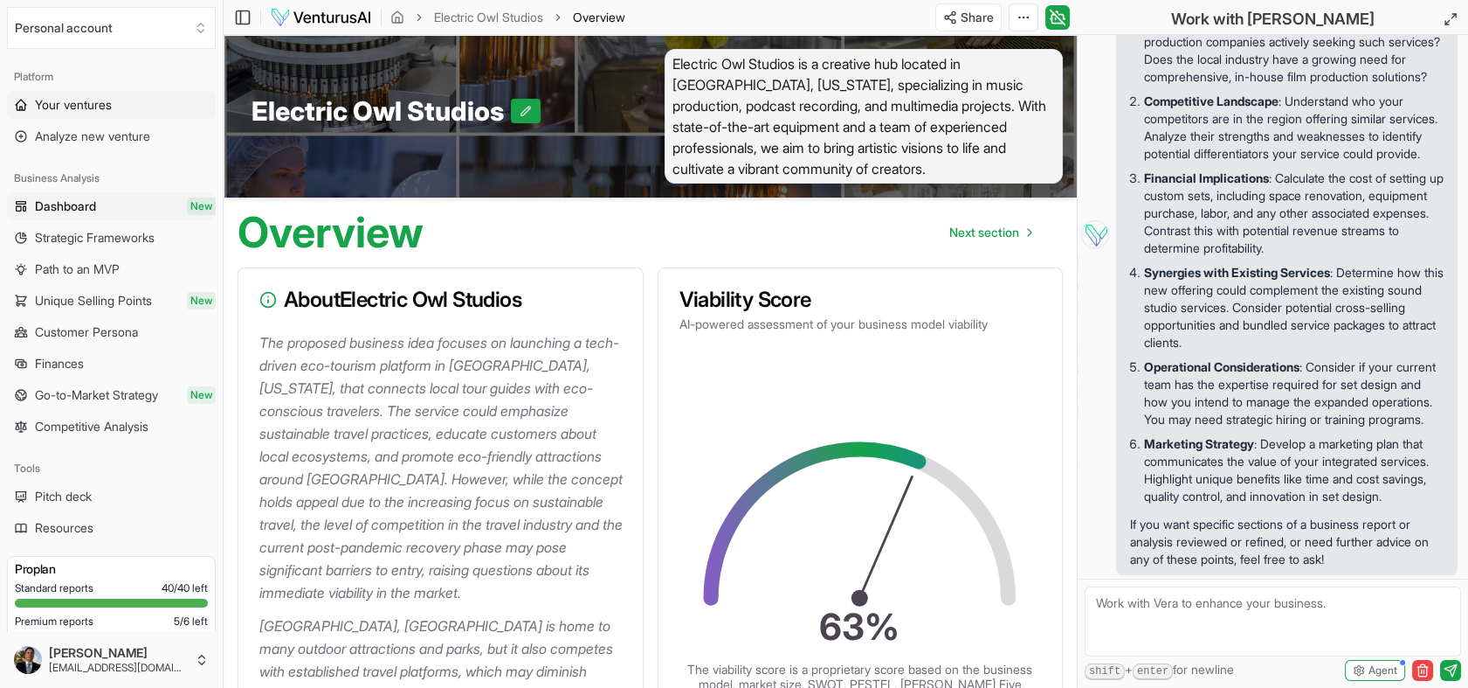
click at [80, 109] on span "Your ventures" at bounding box center [73, 104] width 77 height 17
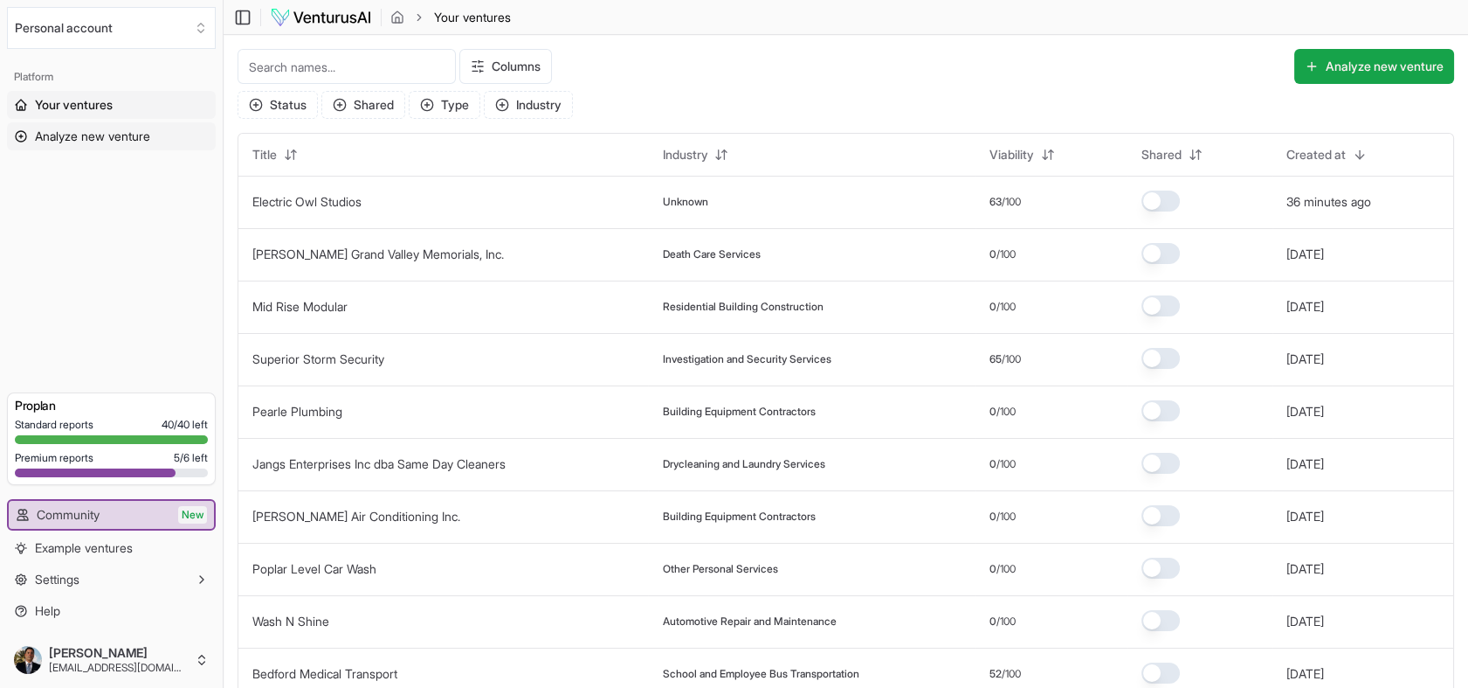
click at [107, 135] on span "Analyze new venture" at bounding box center [92, 136] width 115 height 17
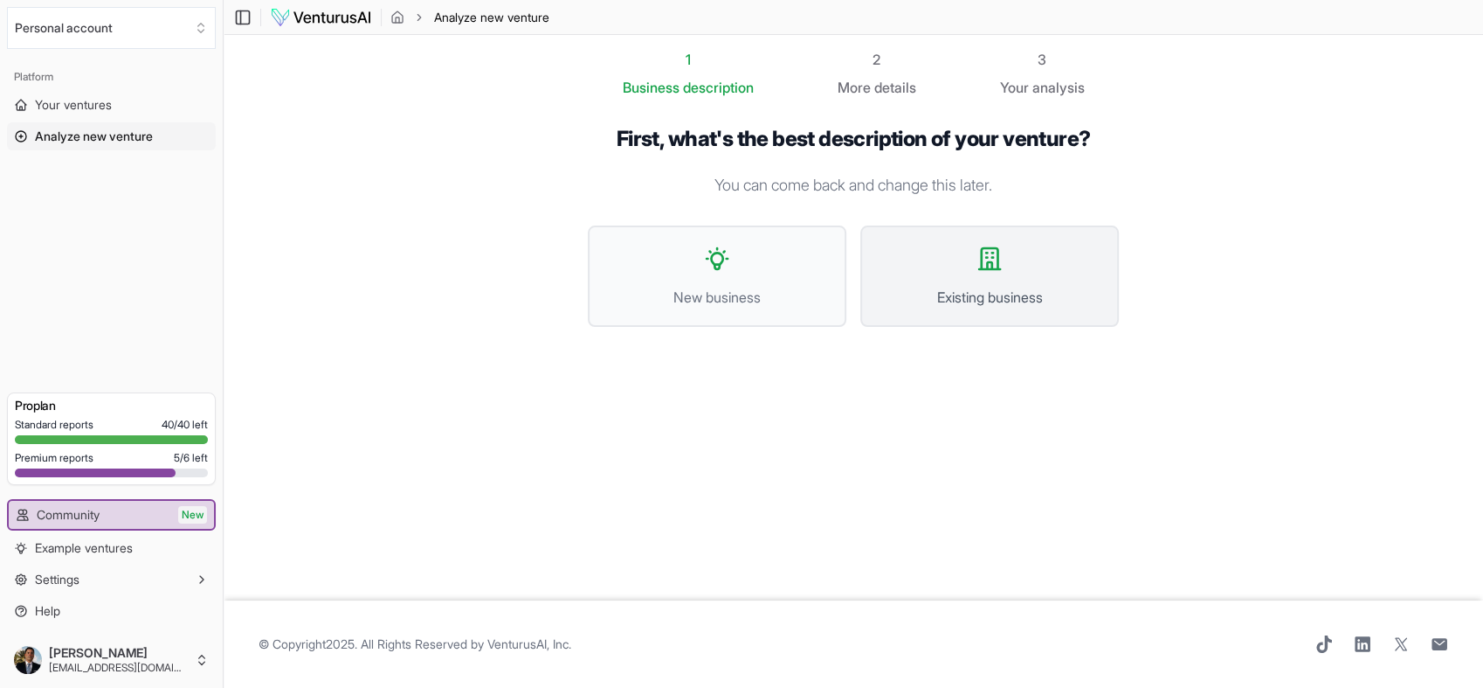
click at [968, 289] on span "Existing business" at bounding box center [990, 297] width 220 height 21
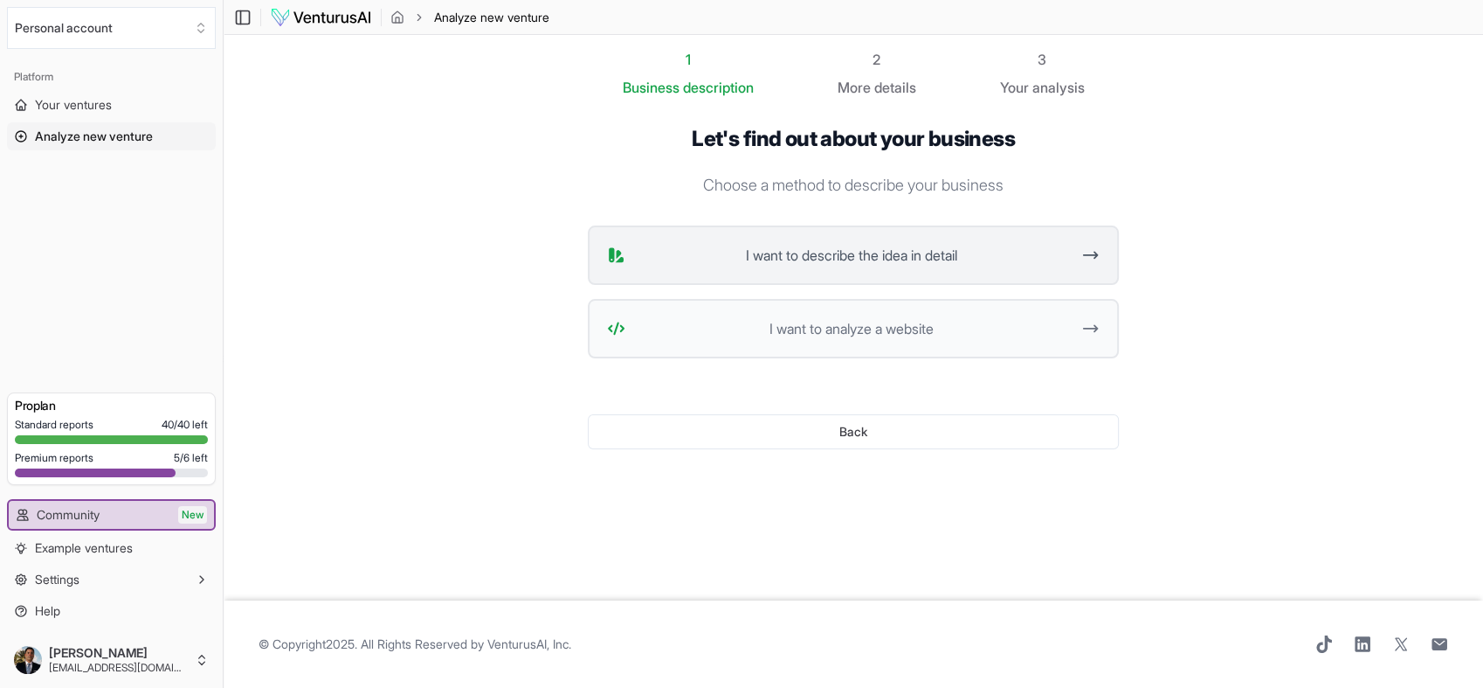
click at [1019, 251] on span "I want to describe the idea in detail" at bounding box center [851, 255] width 438 height 21
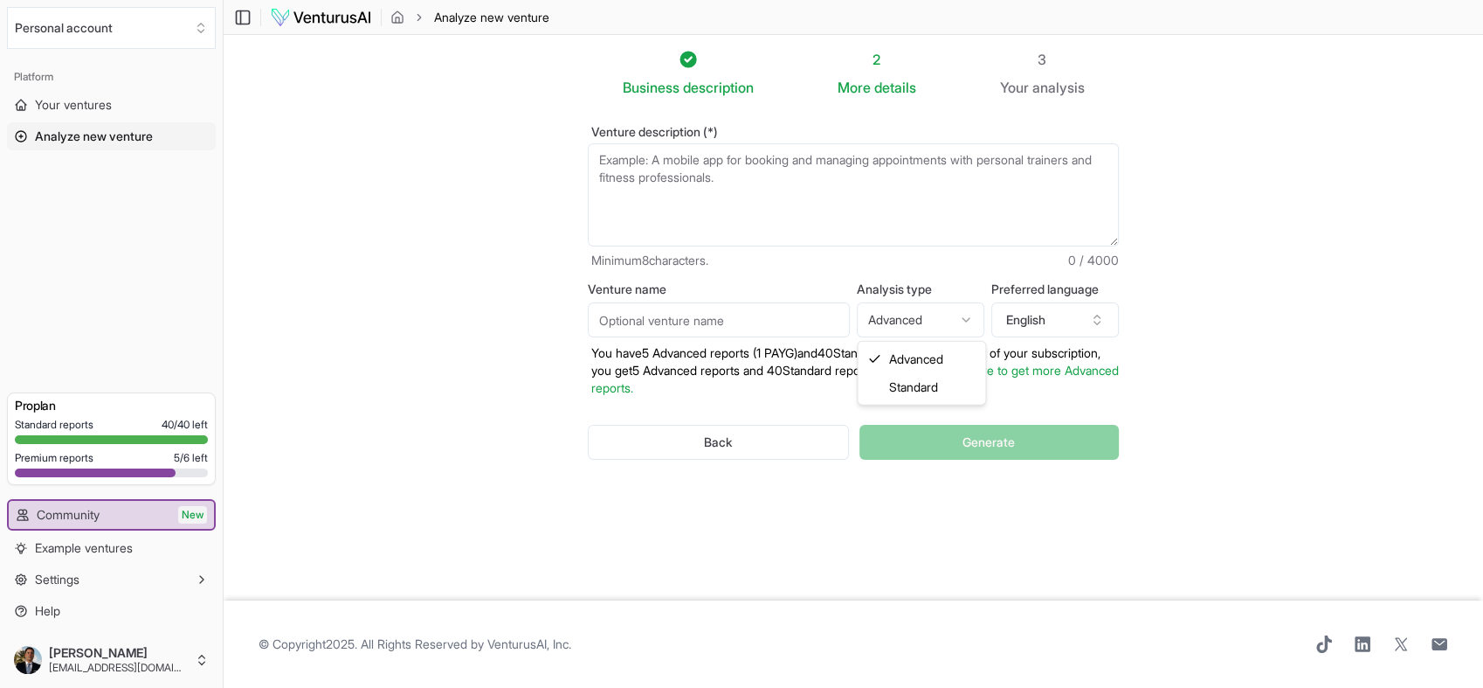
click at [935, 317] on html "Personal account Platform Your ventures Analyze new venture Get started for fre…" at bounding box center [741, 344] width 1483 height 688
select select "standard"
click at [661, 160] on textarea "Venture description (*)" at bounding box center [853, 194] width 531 height 103
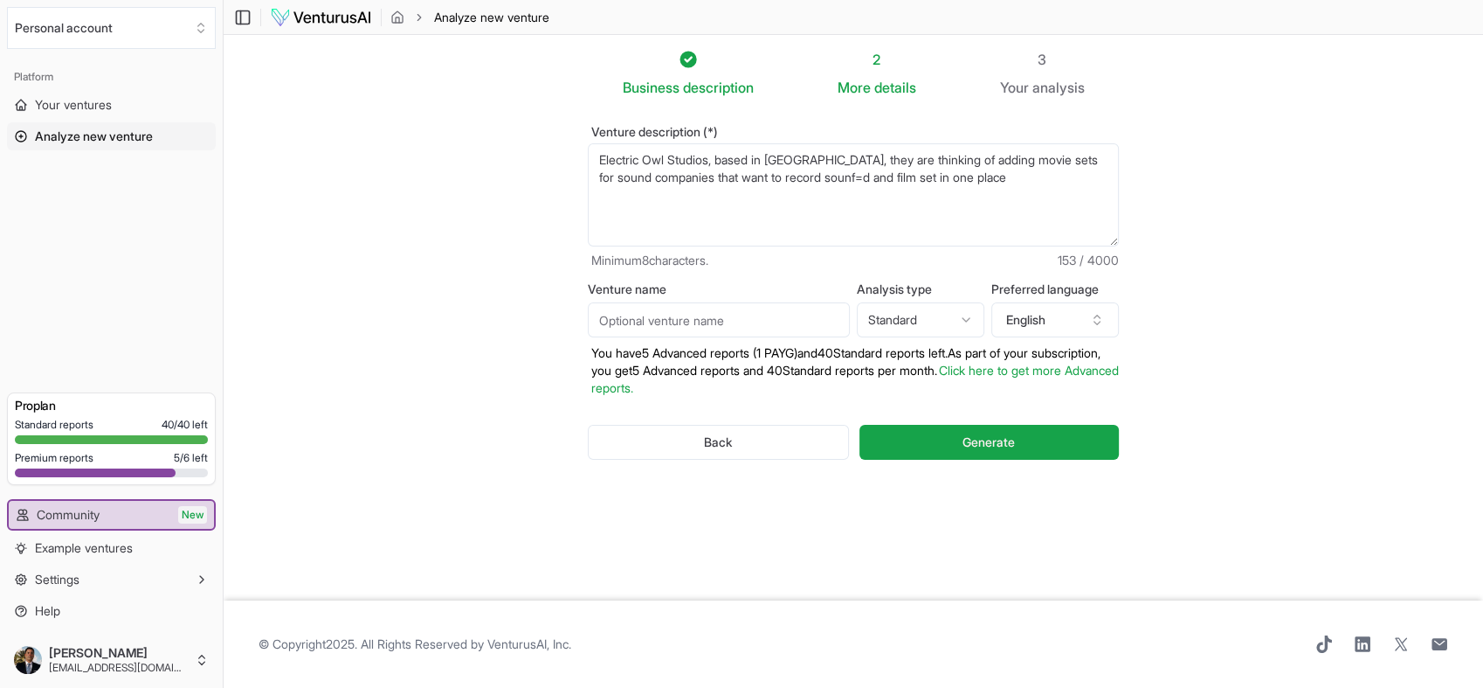
click at [821, 174] on textarea "Electric Owl Studios, based in Atlanta, they are thinking of adding movie sets …" at bounding box center [853, 194] width 531 height 103
click at [888, 175] on textarea "Electric Owl Studios, based in Atlanta, they are thinking of adding movie sets …" at bounding box center [853, 194] width 531 height 103
type textarea "Electric Owl Studios, based in Atlanta, they are thinking of adding movie sets …"
click at [974, 438] on span "Generate" at bounding box center [989, 441] width 52 height 17
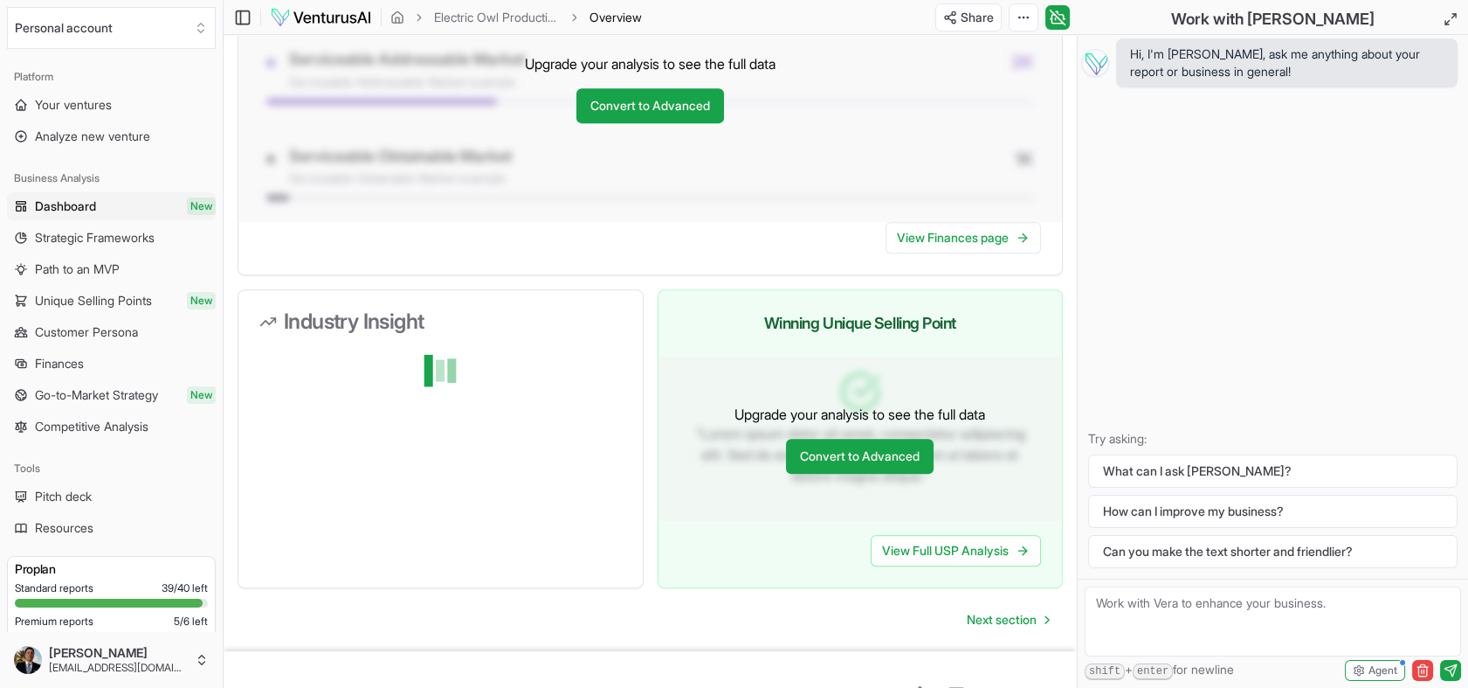
scroll to position [1644, 0]
